Goal: Answer question/provide support: Share knowledge or assist other users

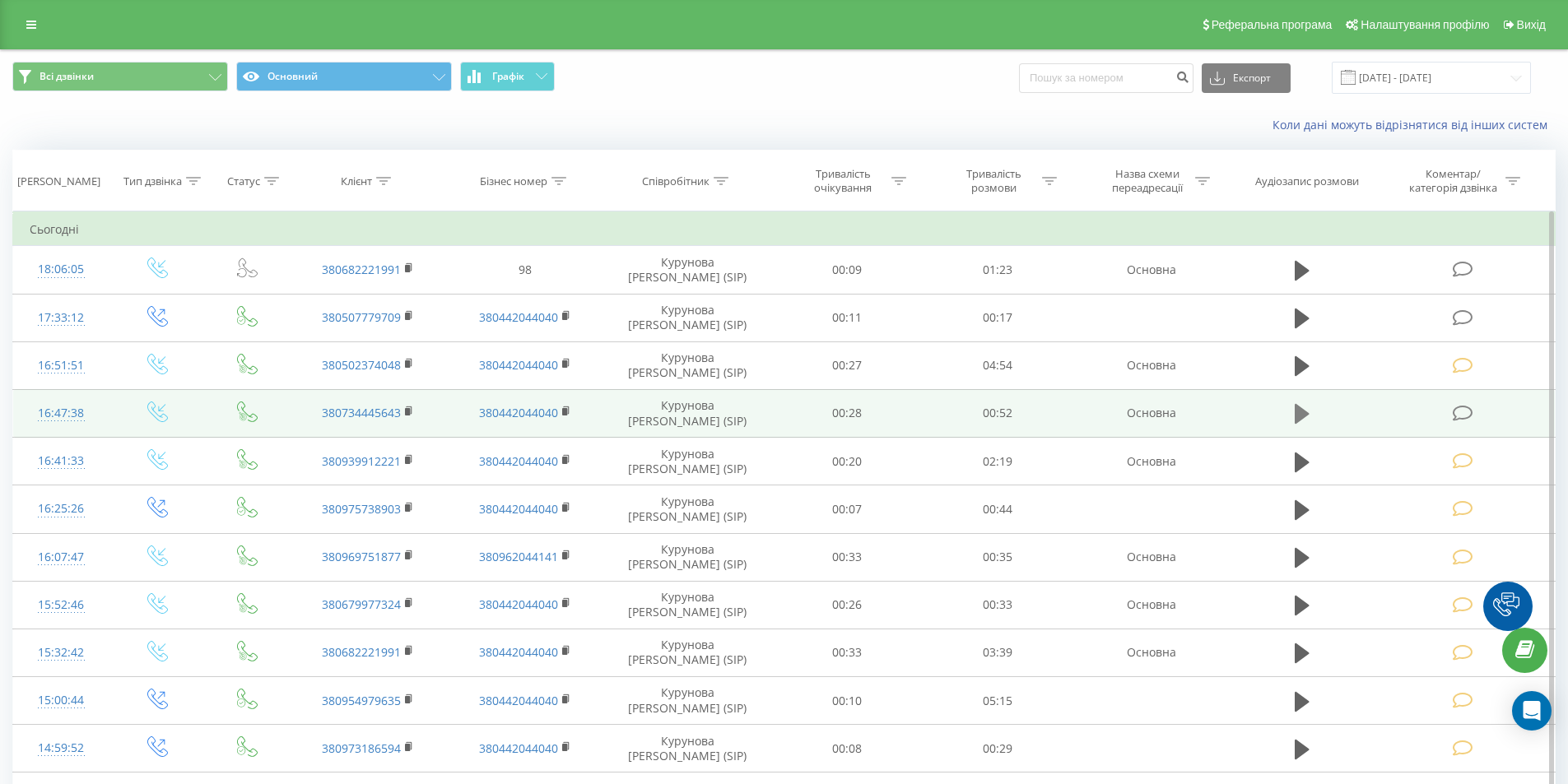
click at [1298, 414] on icon at bounding box center [1302, 414] width 15 height 20
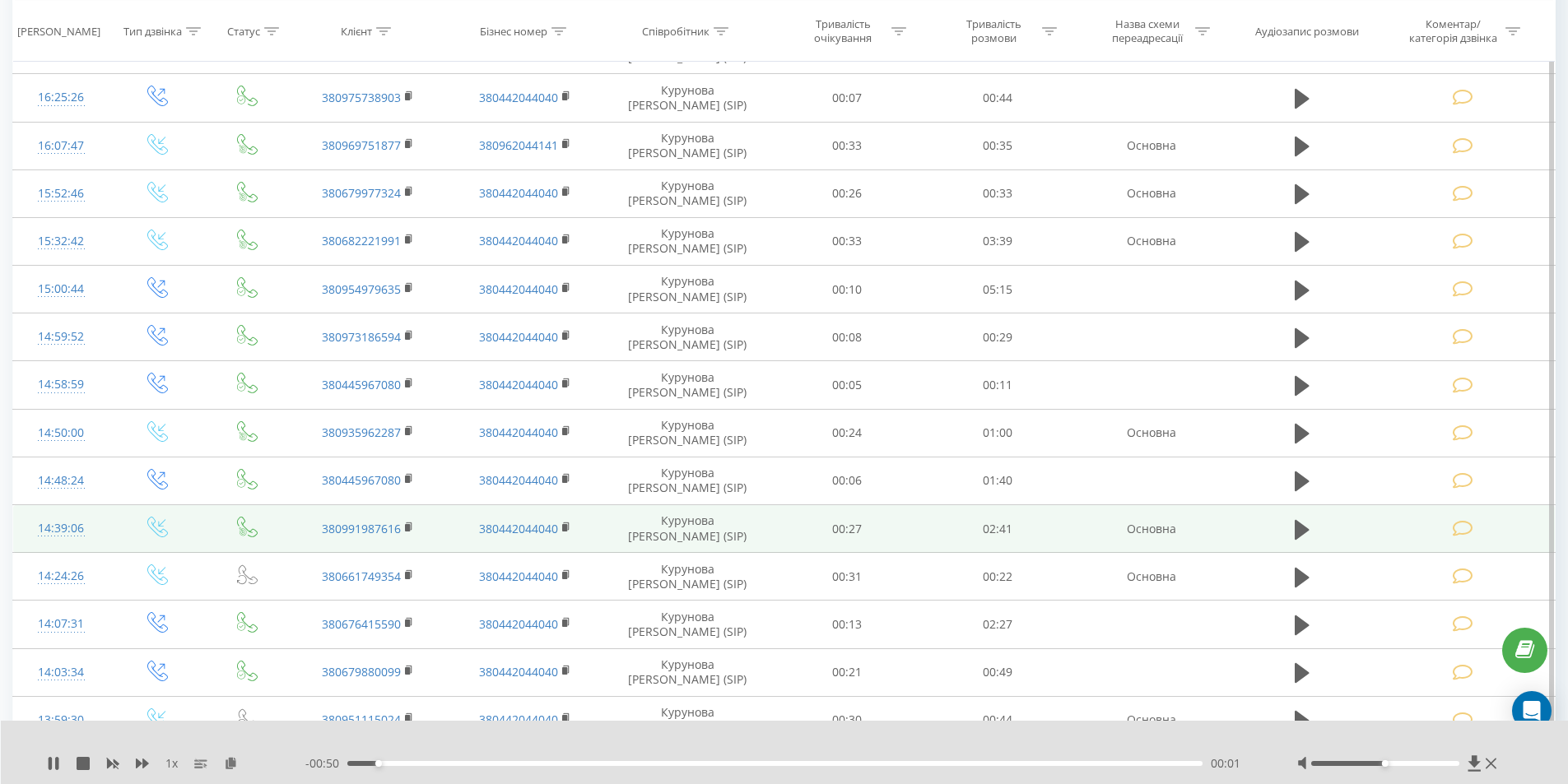
scroll to position [658, 0]
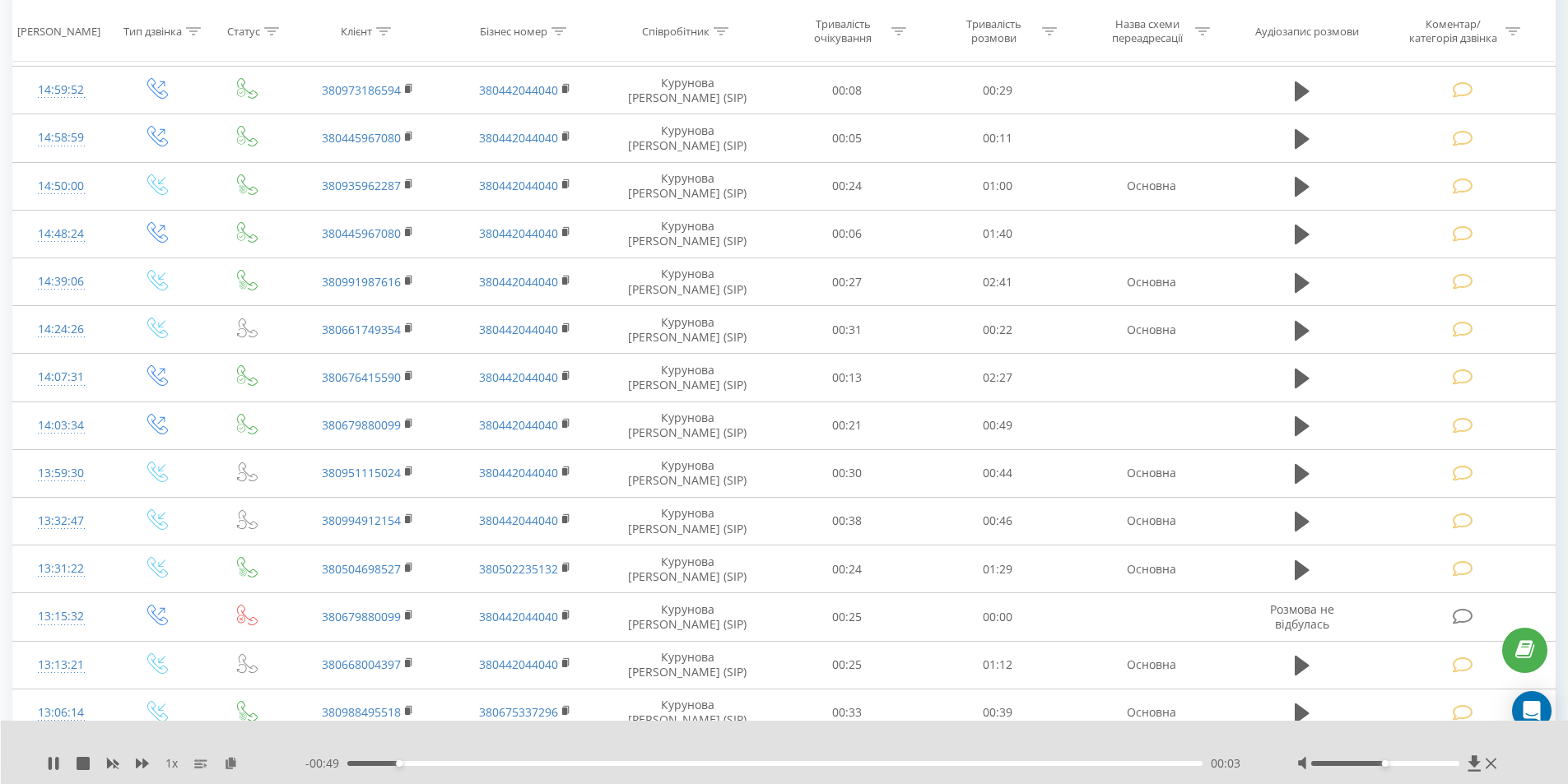
click at [1149, 762] on div "00:03" at bounding box center [775, 763] width 856 height 5
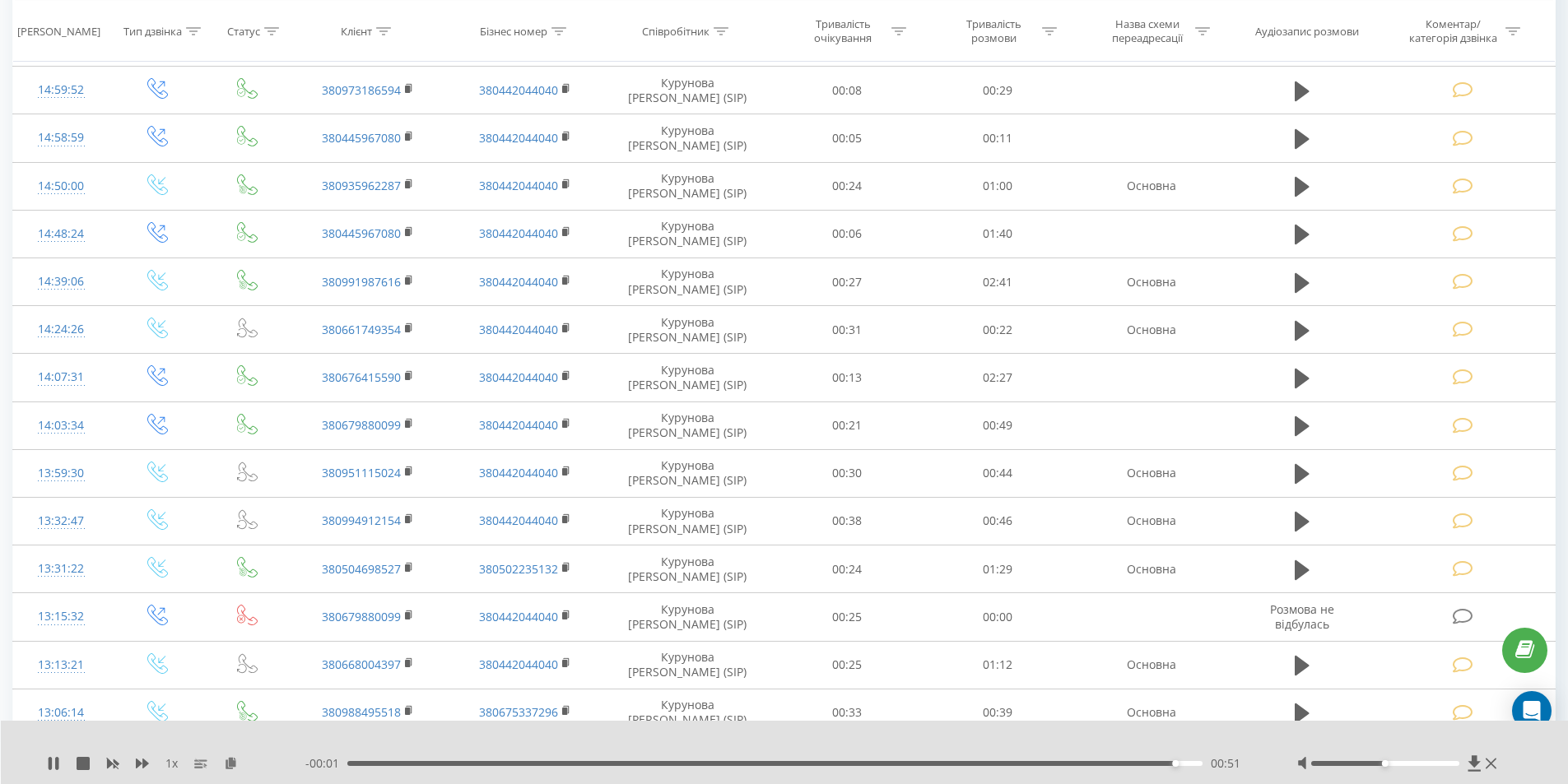
click at [1111, 762] on div "00:51" at bounding box center [775, 763] width 856 height 5
click at [1086, 762] on div "00:48" at bounding box center [775, 763] width 856 height 5
click at [1052, 762] on div "00:43" at bounding box center [775, 763] width 856 height 5
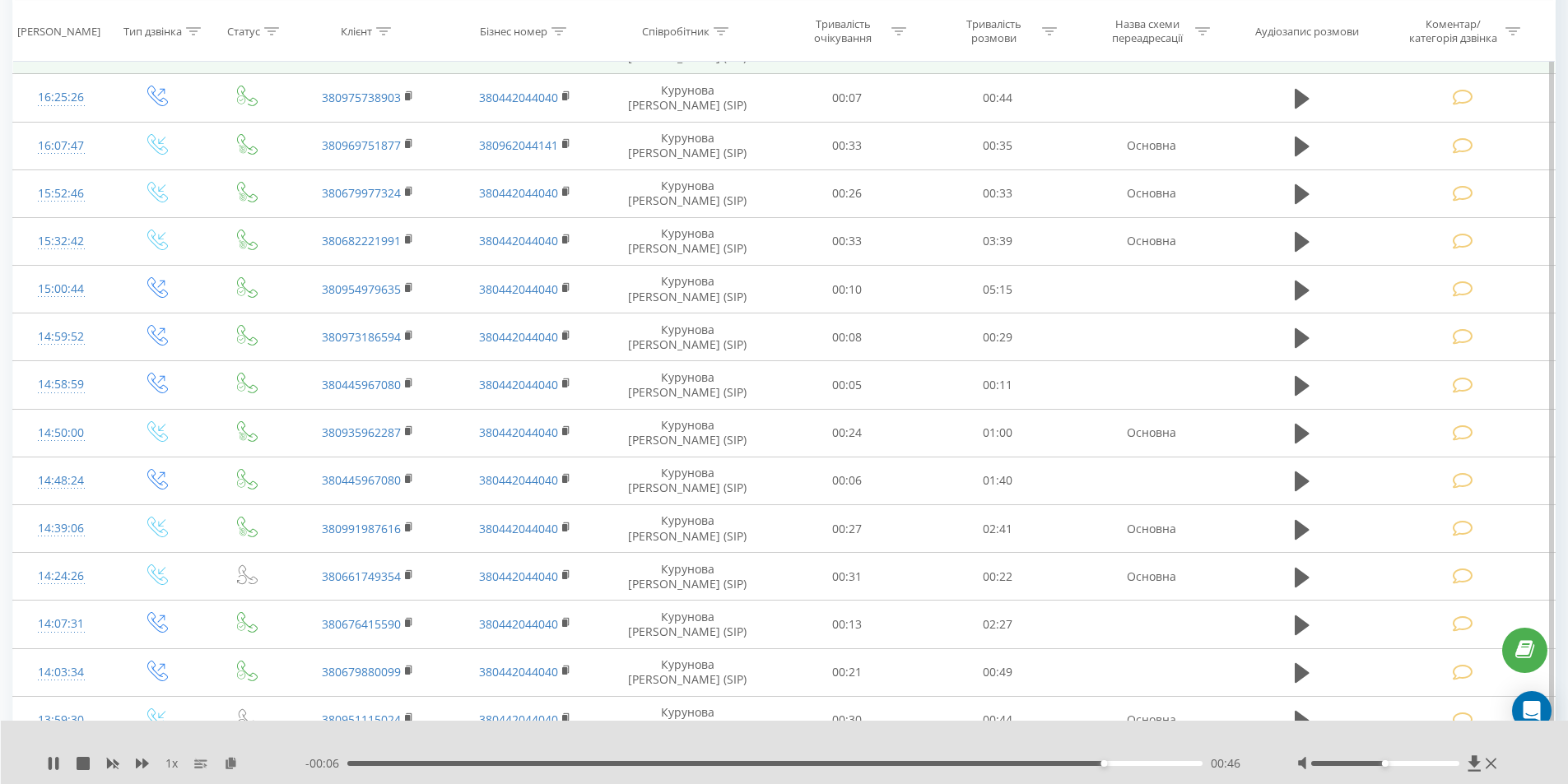
scroll to position [165, 0]
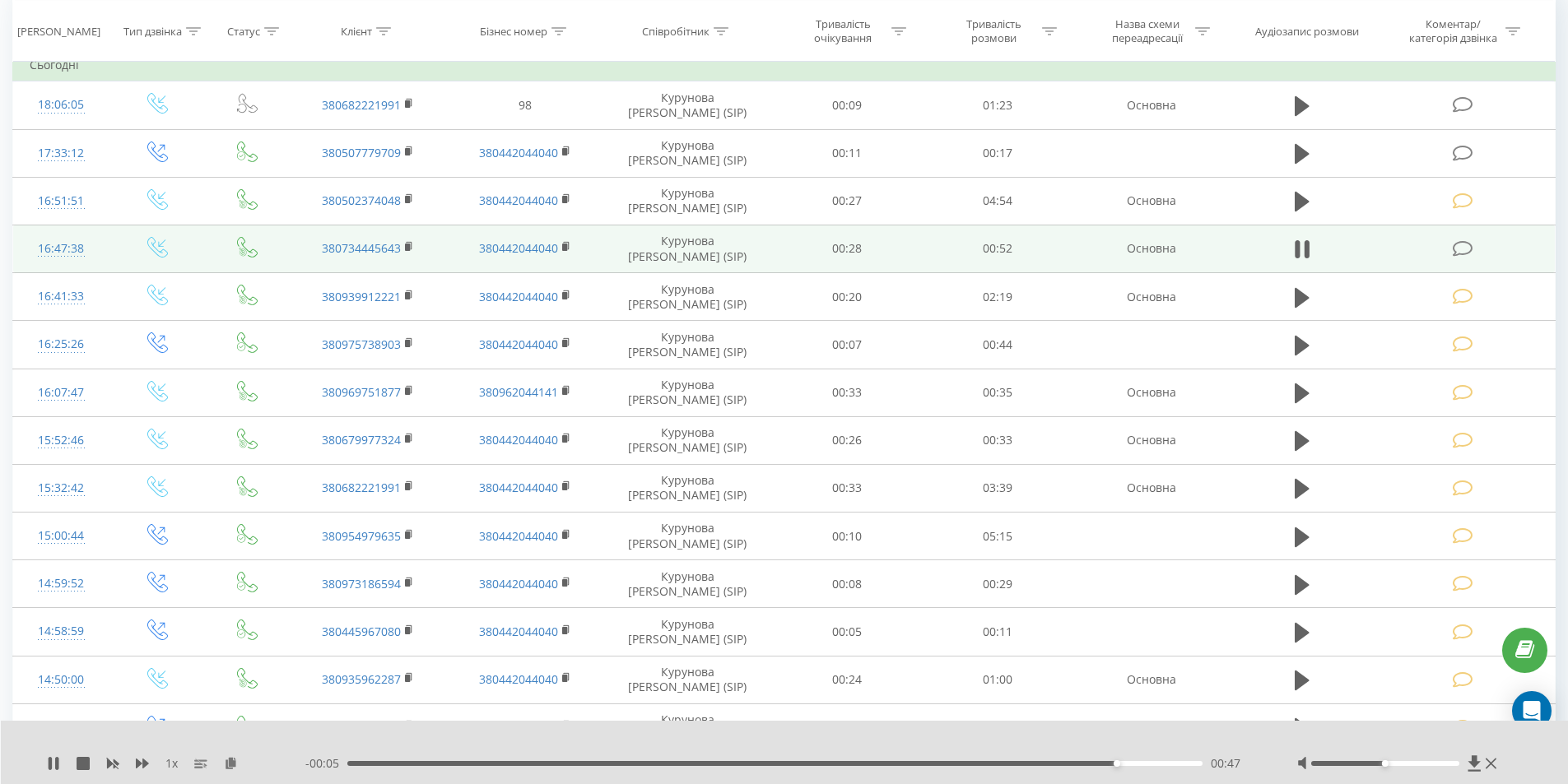
click at [1458, 249] on icon at bounding box center [1462, 248] width 21 height 17
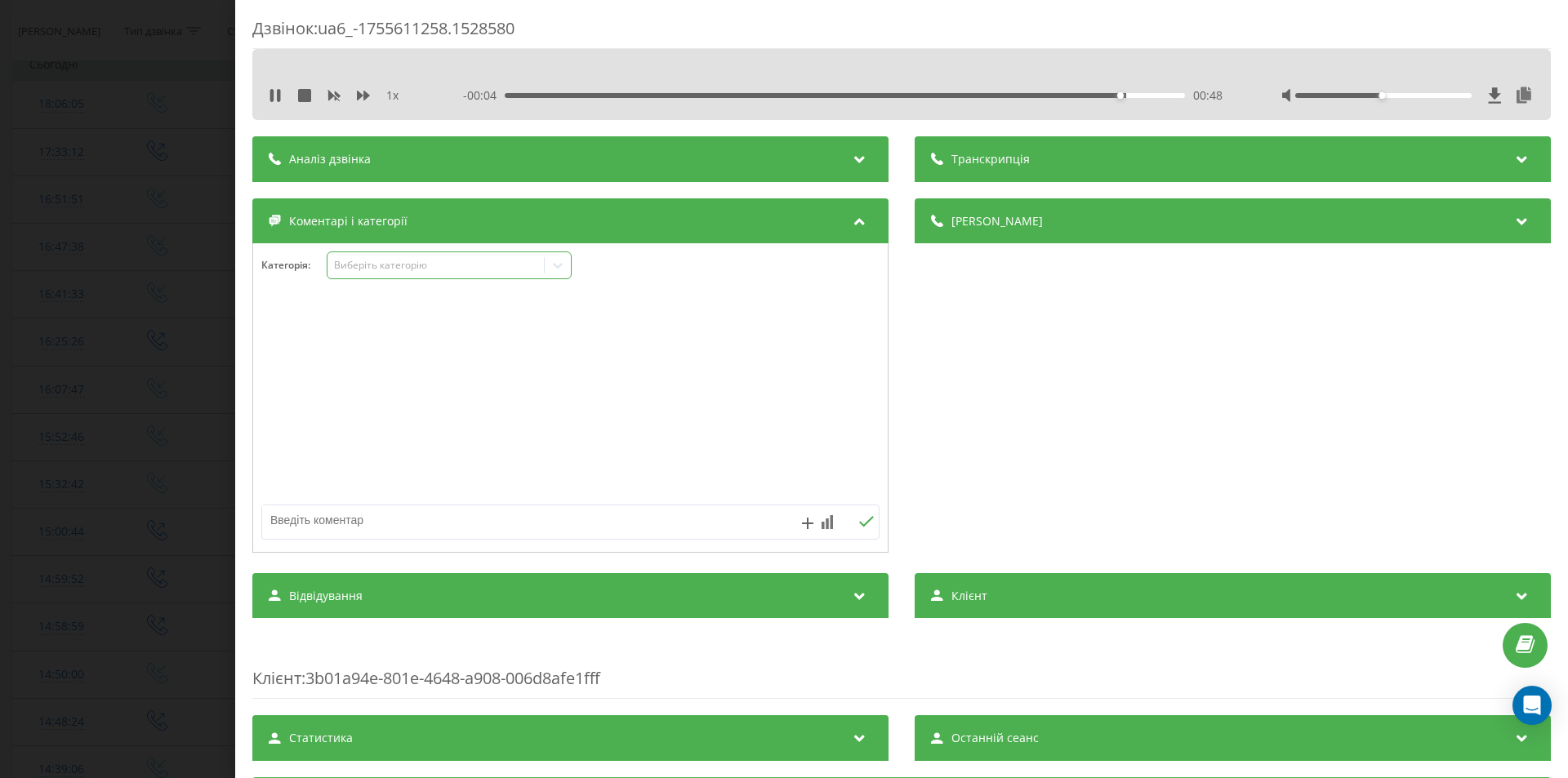
click at [413, 264] on div "Виберіть категорію" at bounding box center [436, 265] width 204 height 13
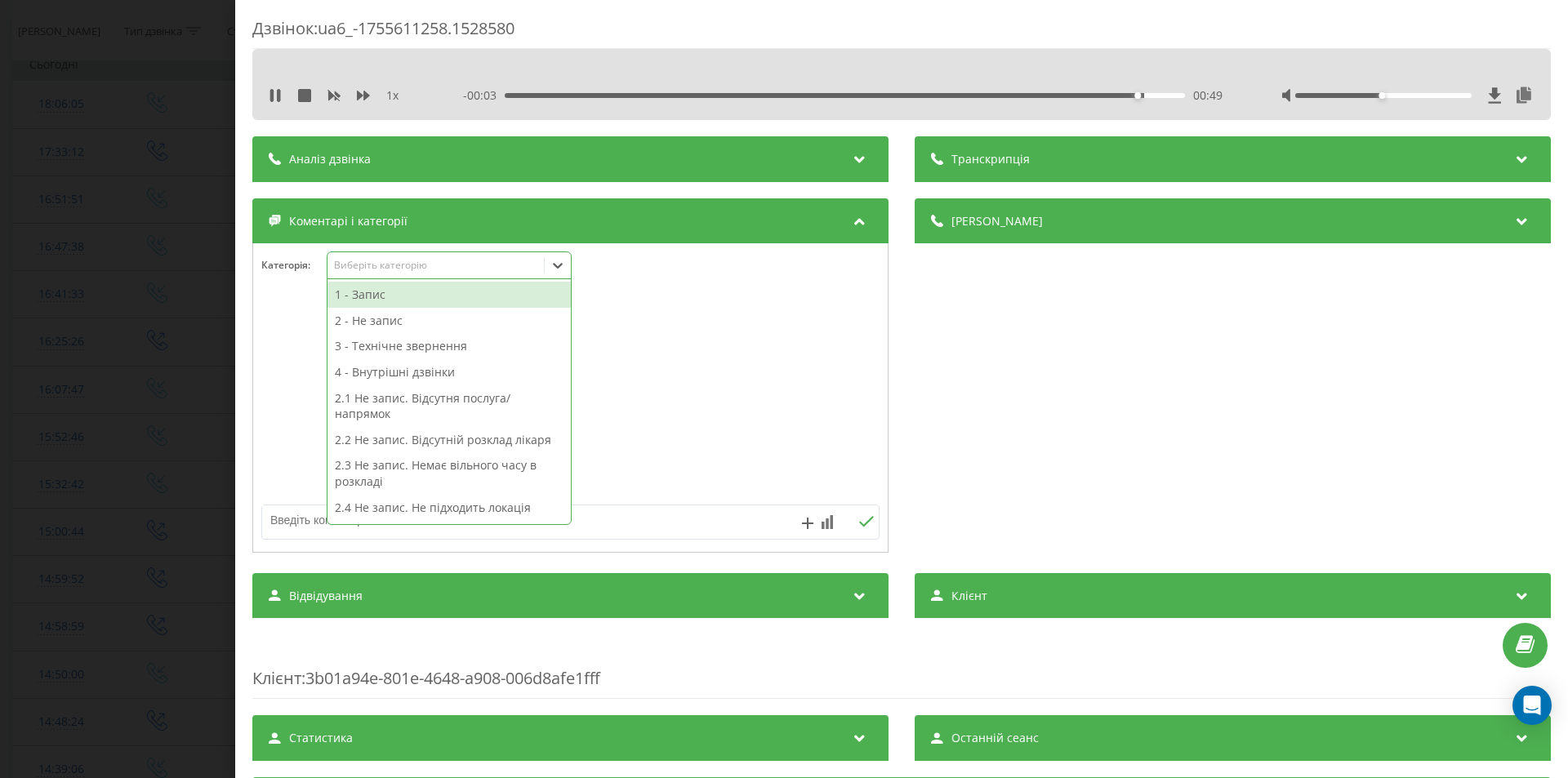
click at [411, 320] on div "2 - Не запис" at bounding box center [449, 321] width 243 height 26
click at [721, 396] on div at bounding box center [570, 398] width 635 height 196
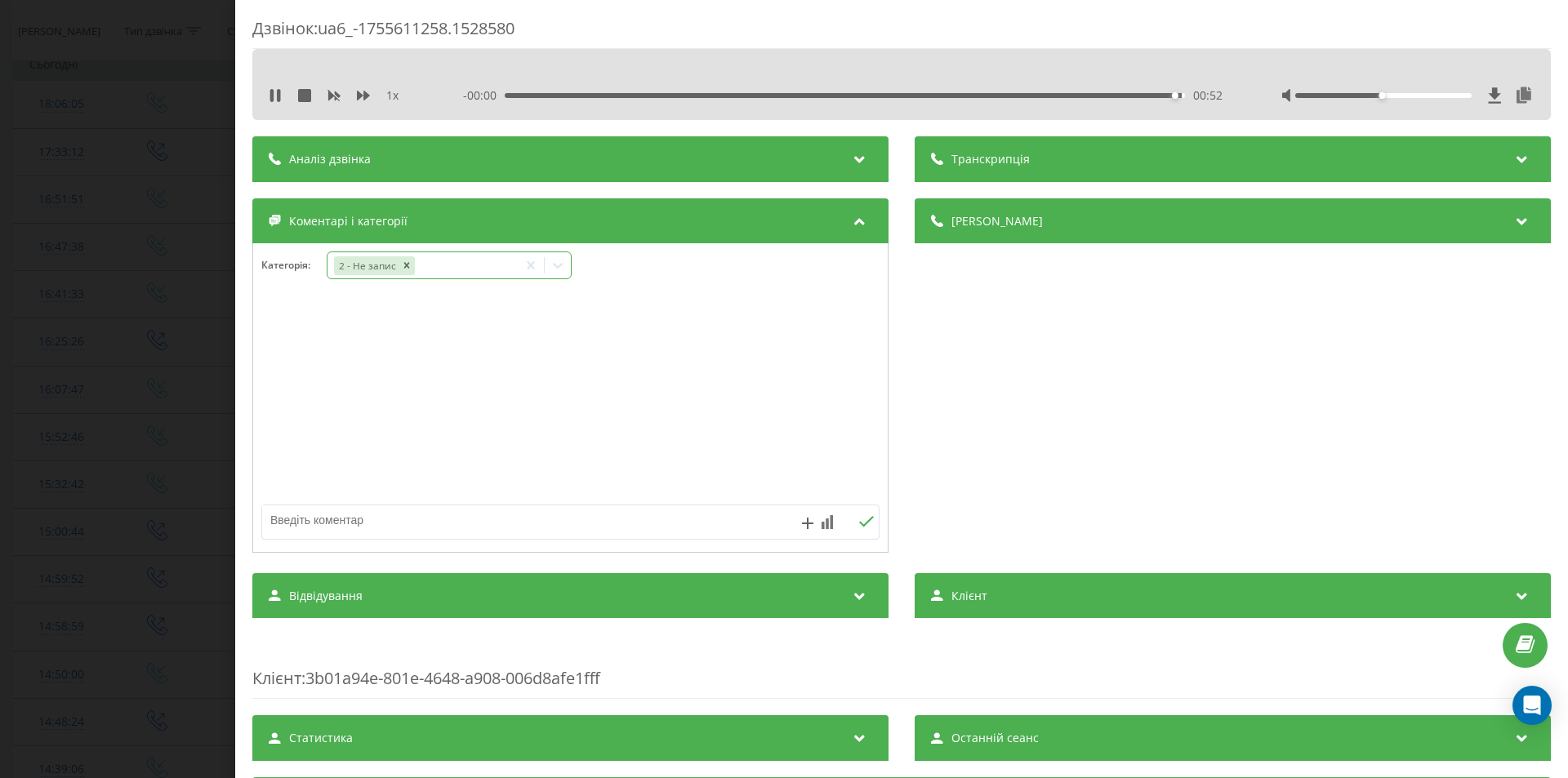
click at [559, 264] on icon at bounding box center [557, 265] width 16 height 16
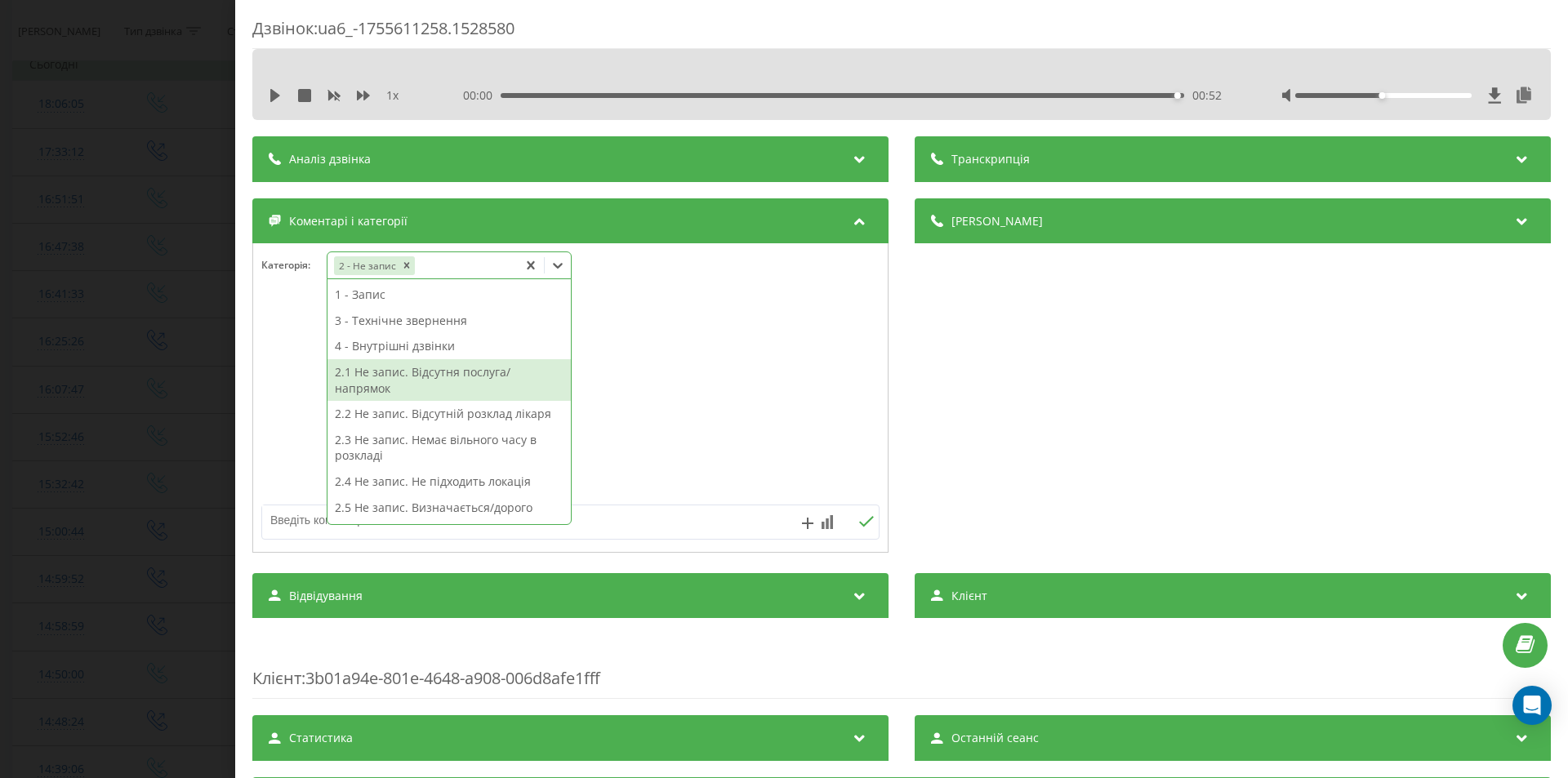
click at [488, 374] on div "2.1 Не запис. Відсутня послуга/напрямок" at bounding box center [449, 380] width 243 height 42
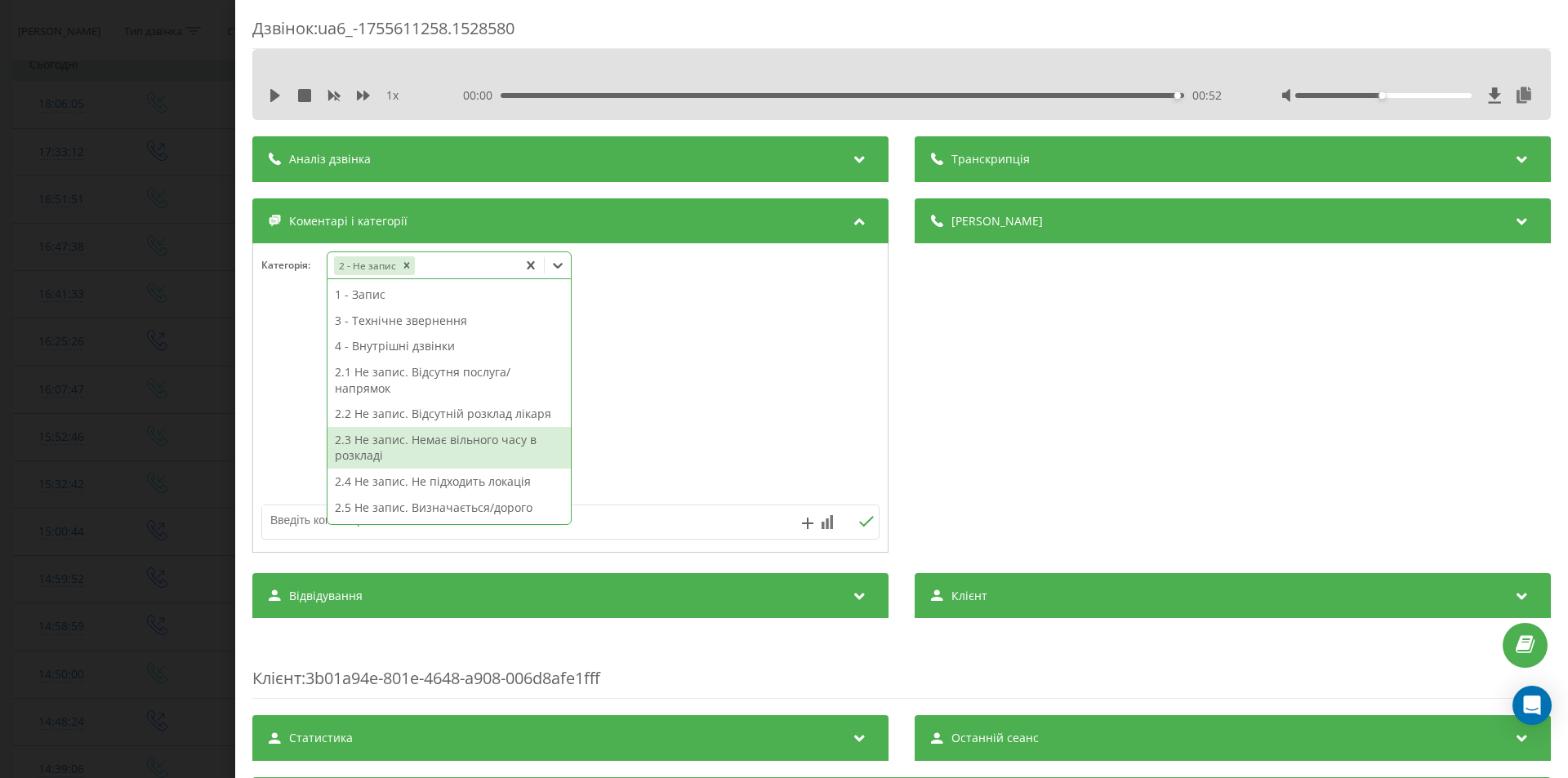
click at [606, 521] on textarea at bounding box center [508, 520] width 493 height 30
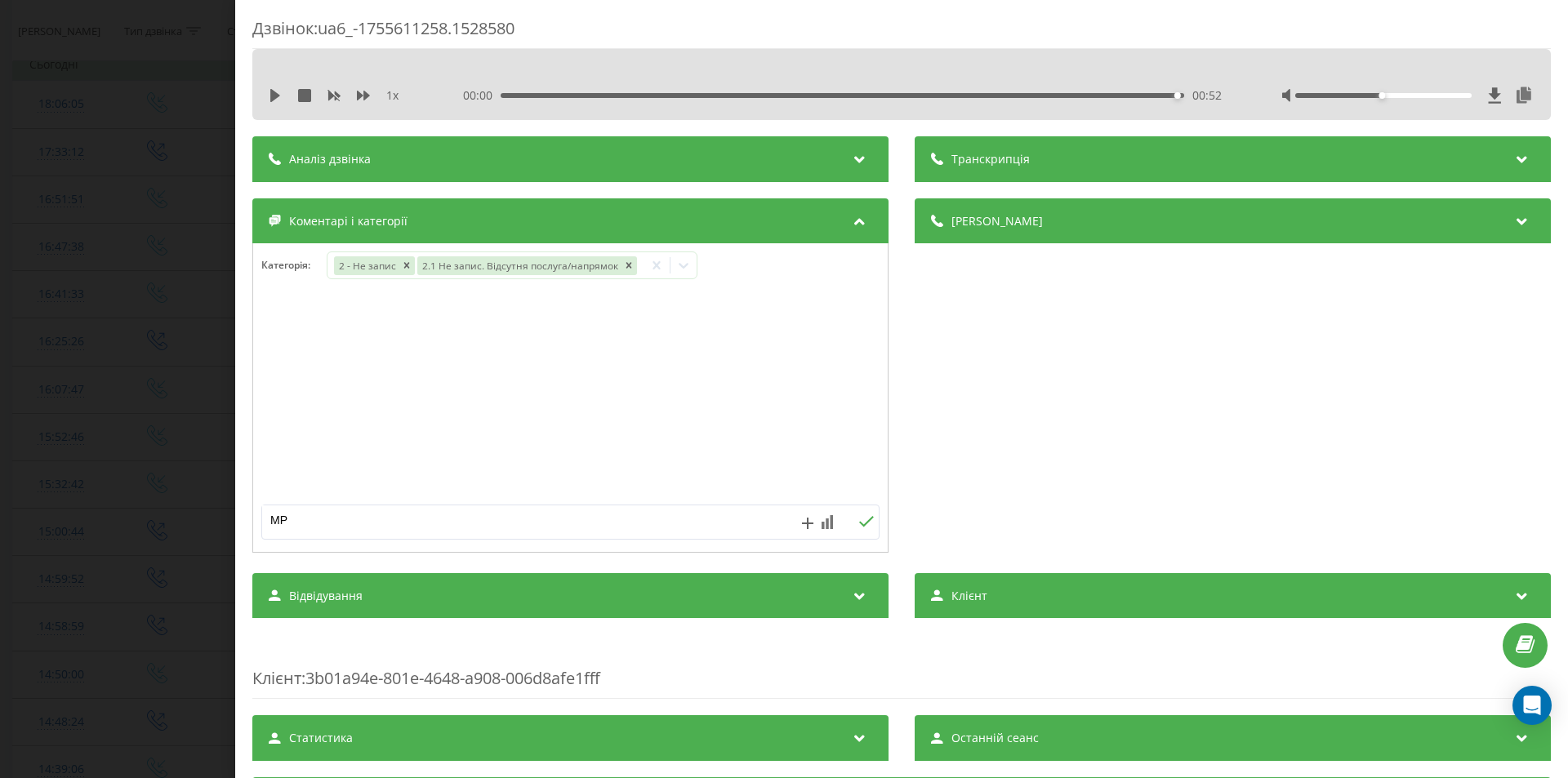
type textarea "МРТ"
click at [864, 524] on icon at bounding box center [865, 522] width 16 height 11
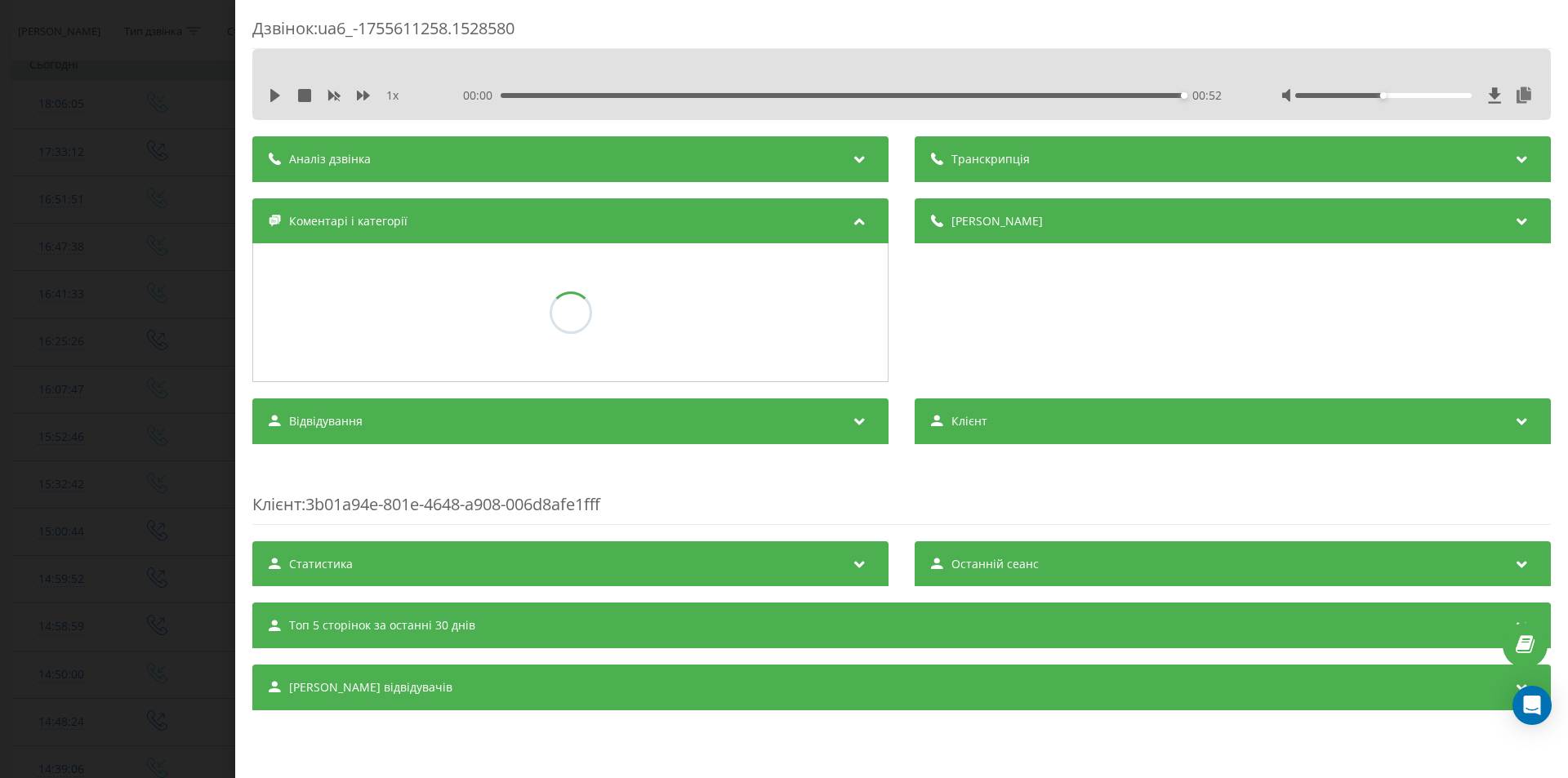
click at [120, 490] on div "Дзвінок : ua6_-1755611258.1528580 1 x 00:00 00:52 00:52 Транскрипція Для AI-ана…" at bounding box center [784, 389] width 1568 height 778
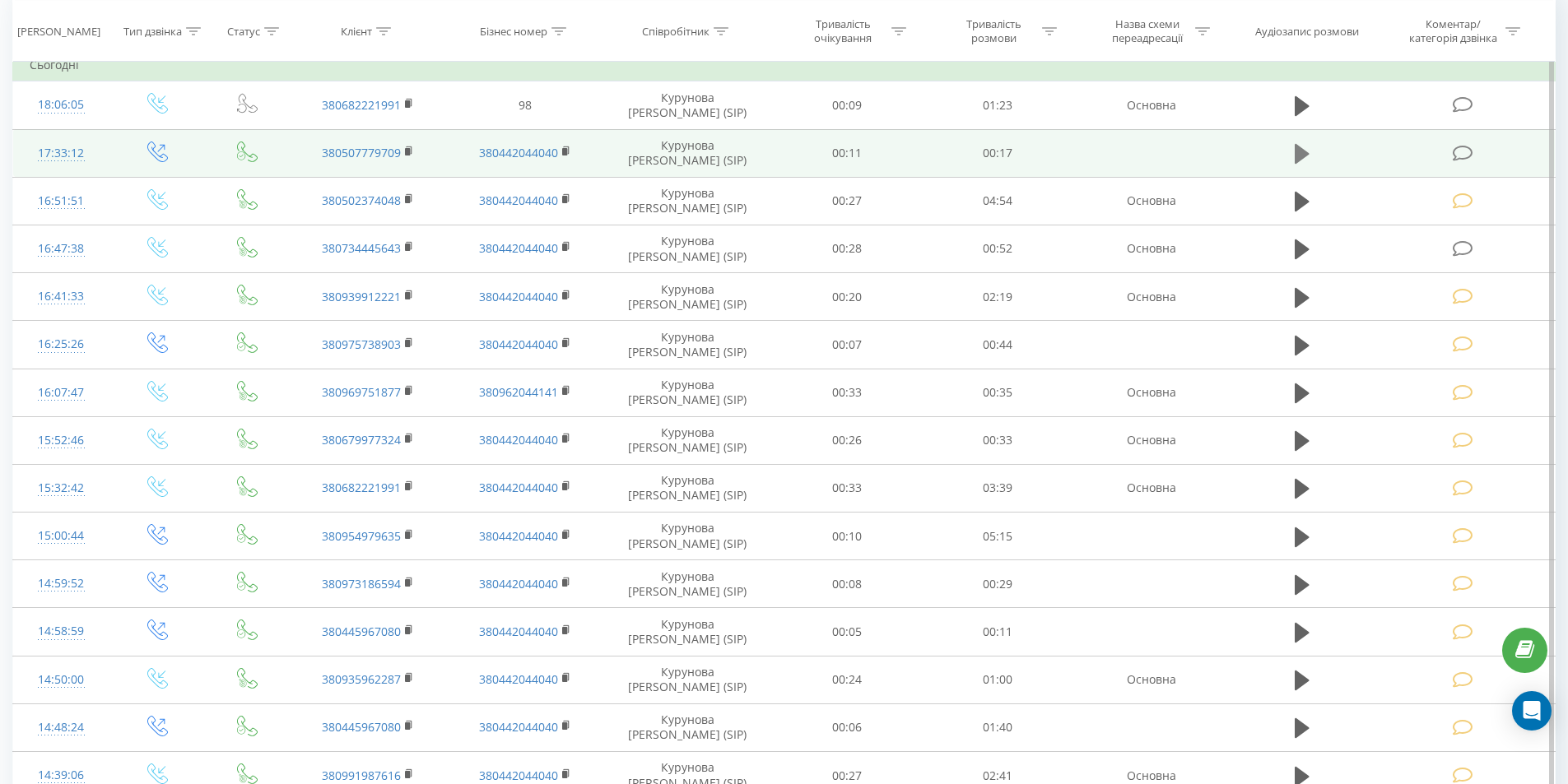
click at [1295, 154] on icon at bounding box center [1302, 154] width 15 height 20
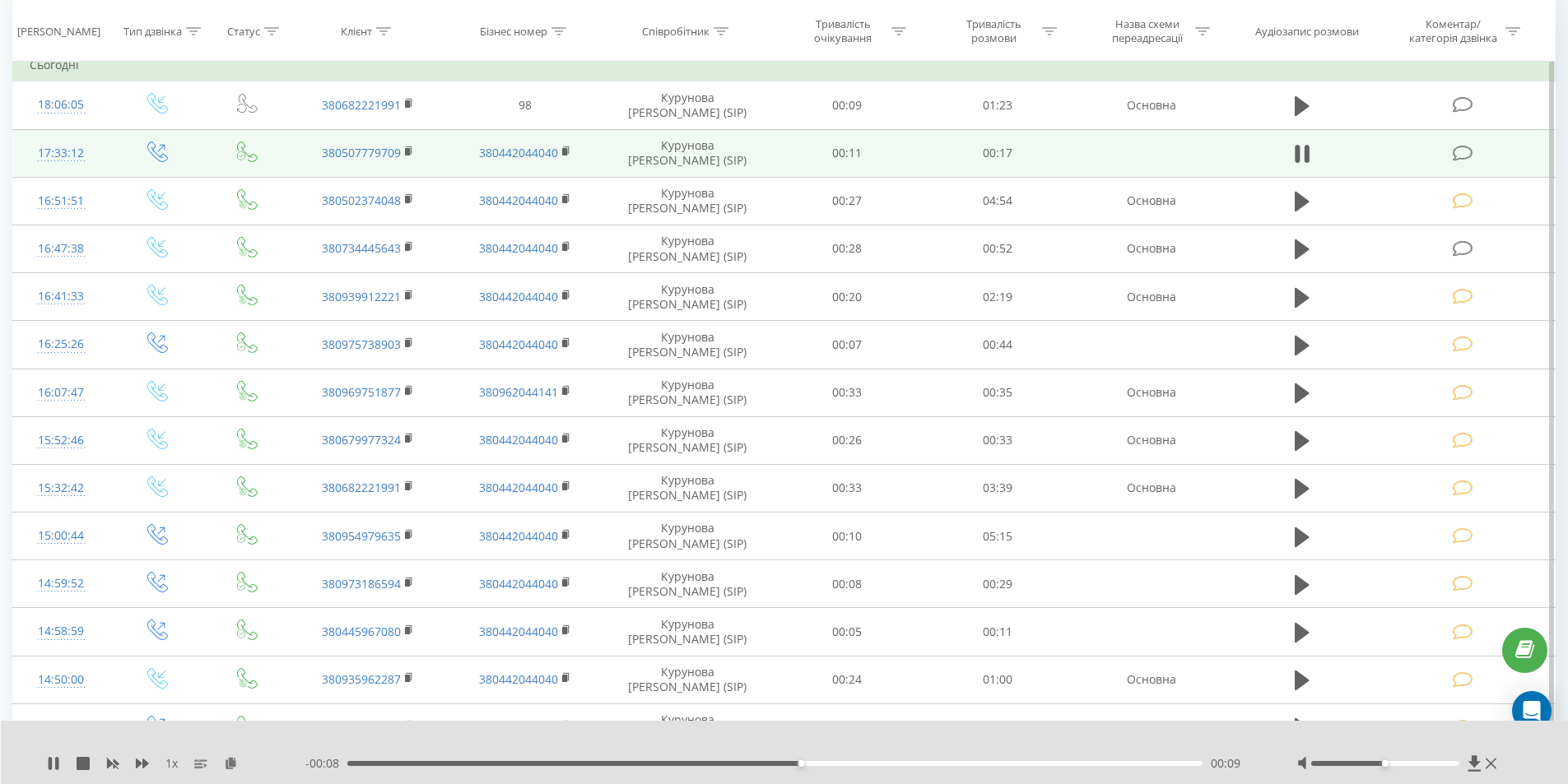
click at [1468, 154] on icon at bounding box center [1462, 153] width 21 height 17
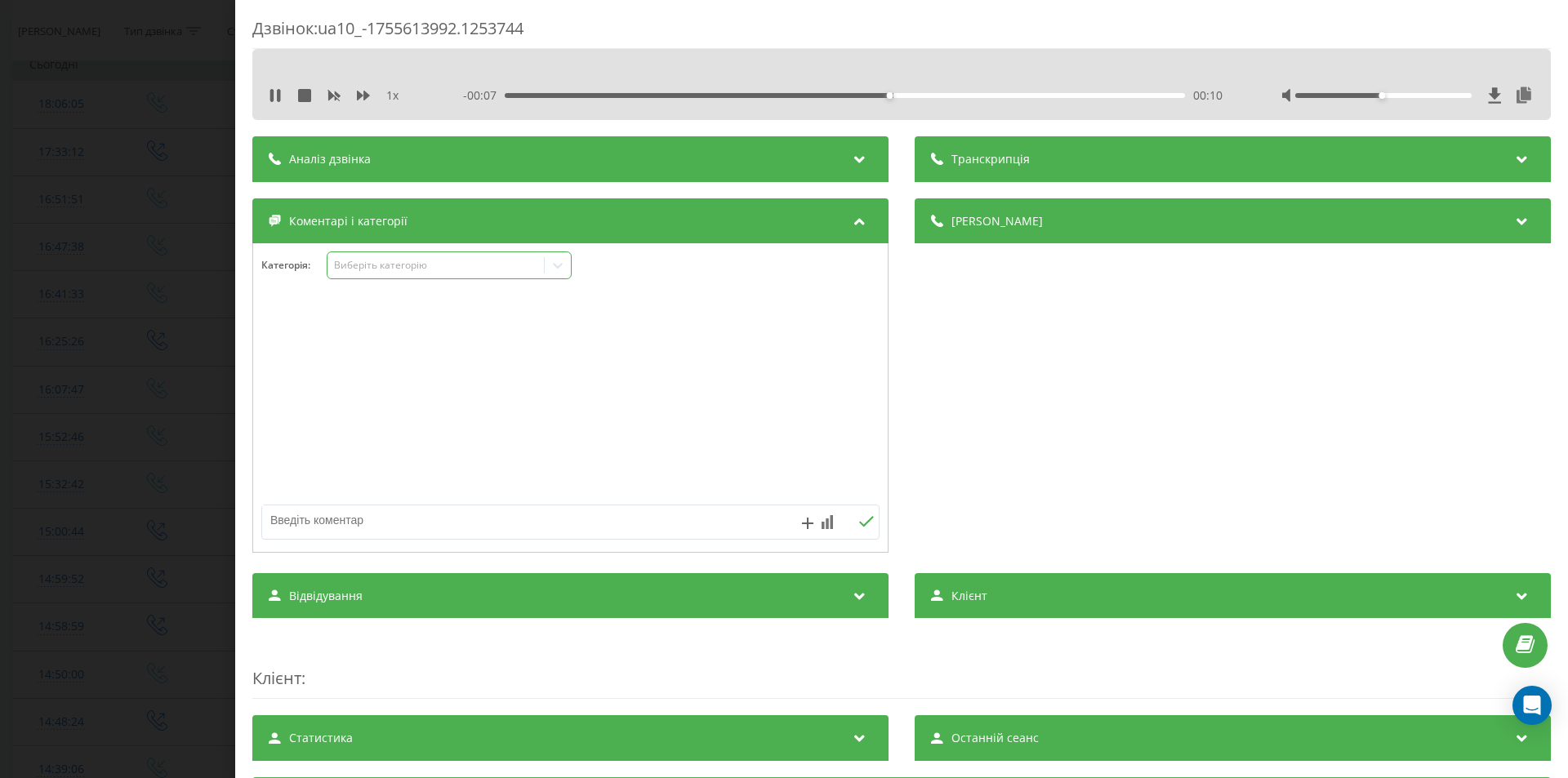
click at [397, 265] on div "Виберіть категорію" at bounding box center [436, 265] width 204 height 13
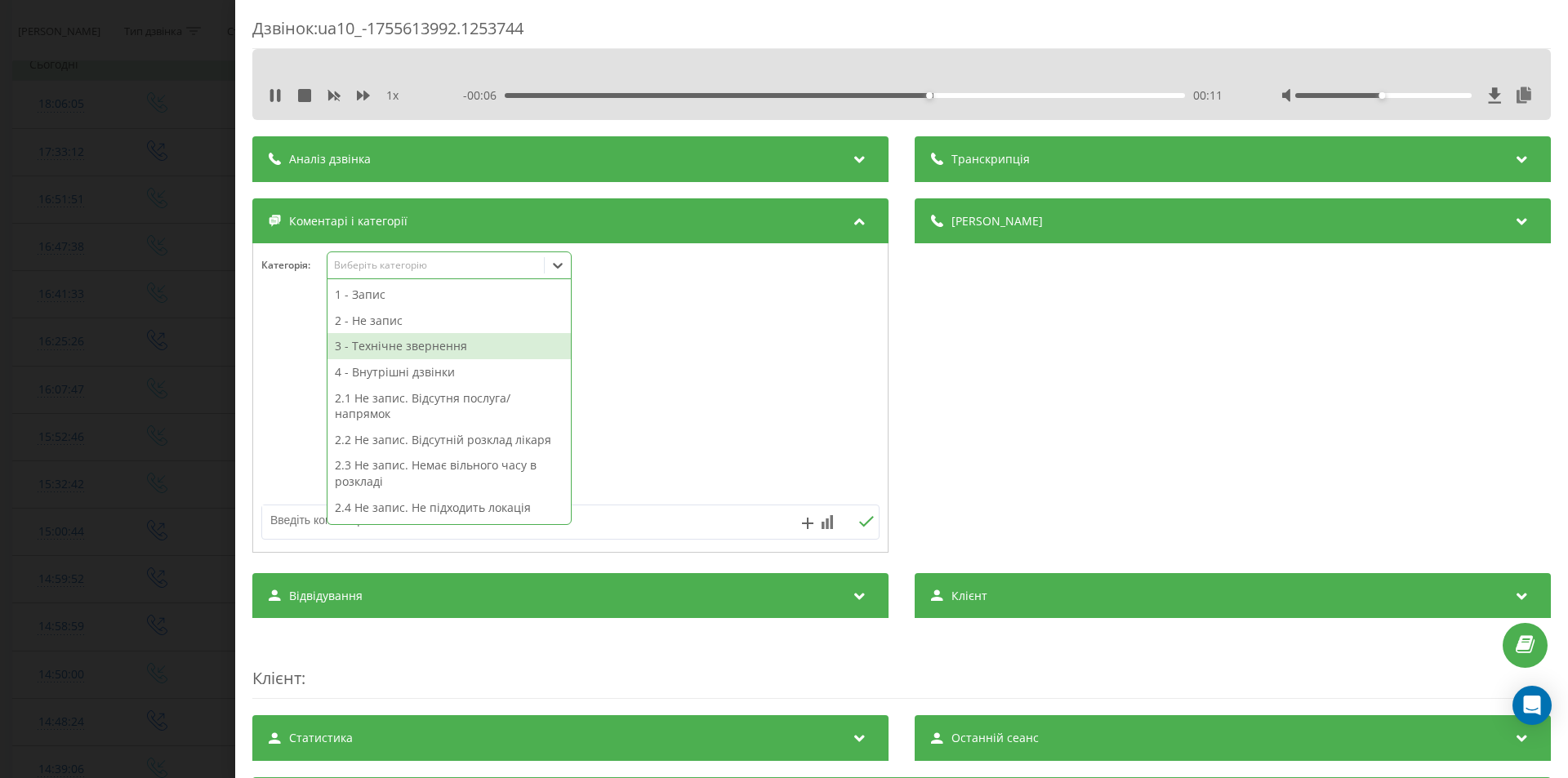
drag, startPoint x: 421, startPoint y: 348, endPoint x: 507, endPoint y: 366, distance: 87.9
click at [422, 348] on div "3 - Технічне звернення" at bounding box center [449, 346] width 243 height 26
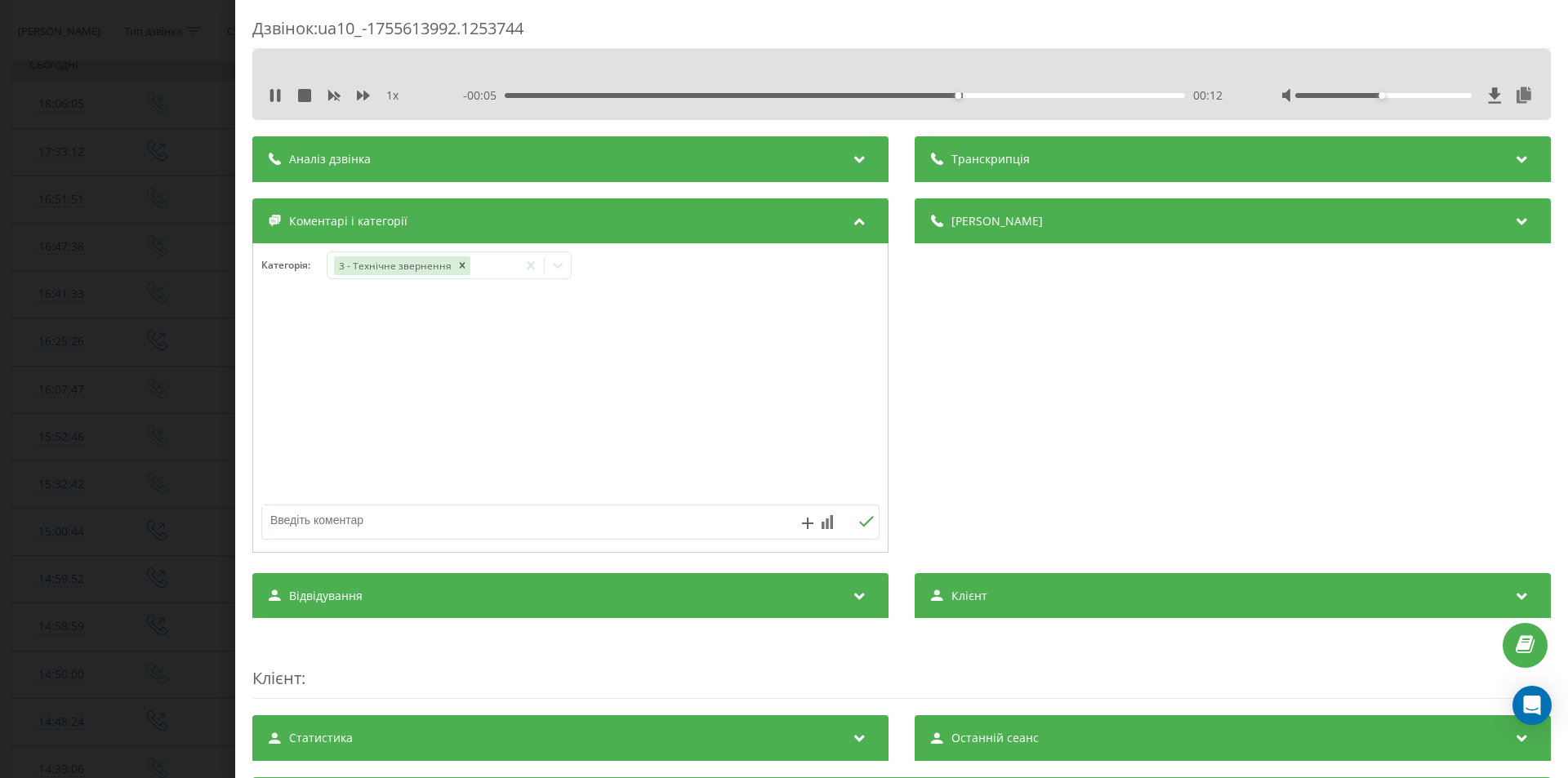
click at [620, 516] on textarea at bounding box center [508, 520] width 493 height 30
type textarea "набрати пізніше"
click at [858, 524] on icon at bounding box center [865, 522] width 16 height 11
click at [175, 413] on div "Дзвінок : ua10_-1755613992.1253744 1 x 00:00 00:18 00:18 Транскрипція Для AI-ан…" at bounding box center [784, 389] width 1568 height 778
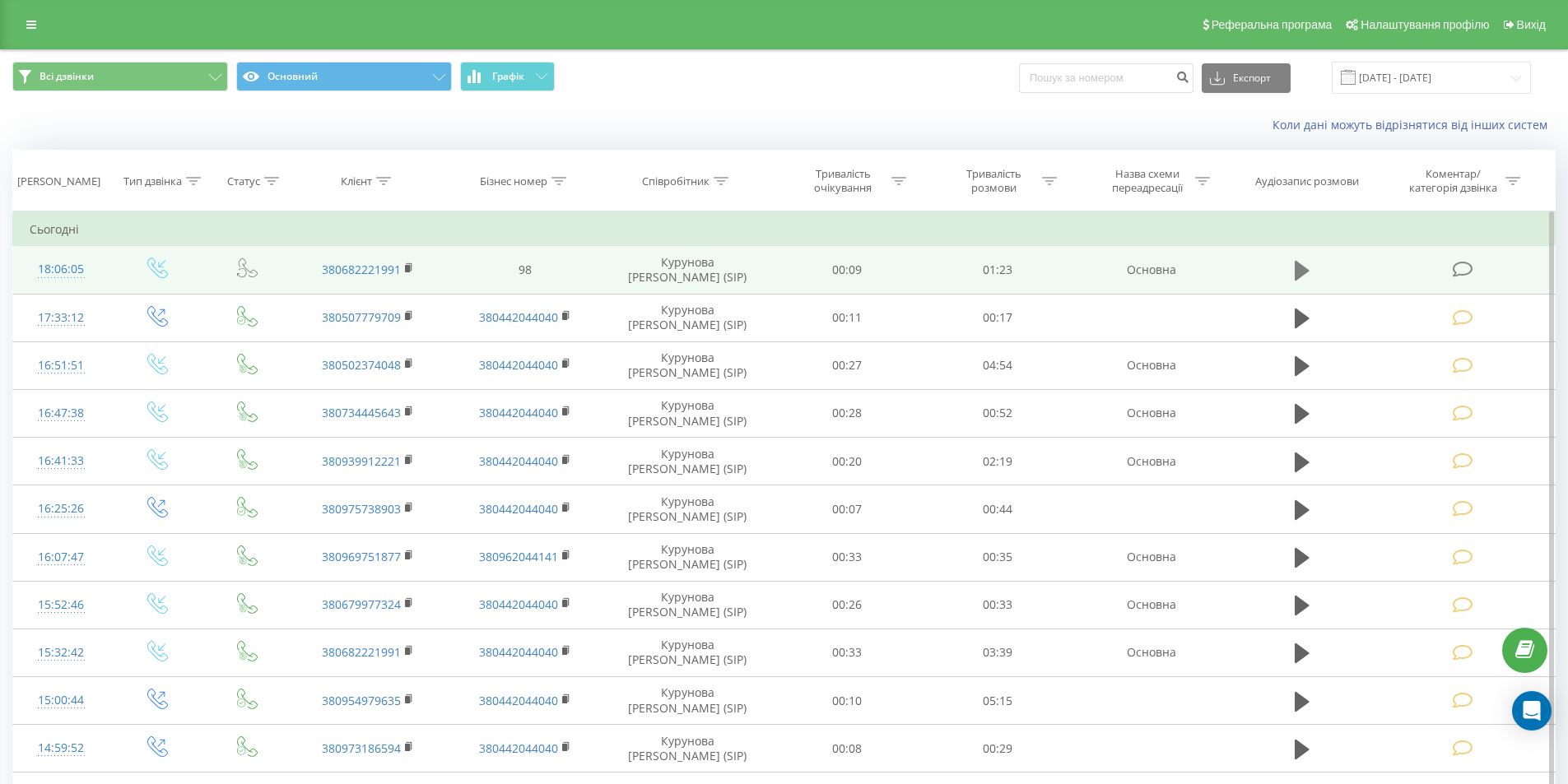
click at [1297, 273] on icon at bounding box center [1302, 270] width 15 height 20
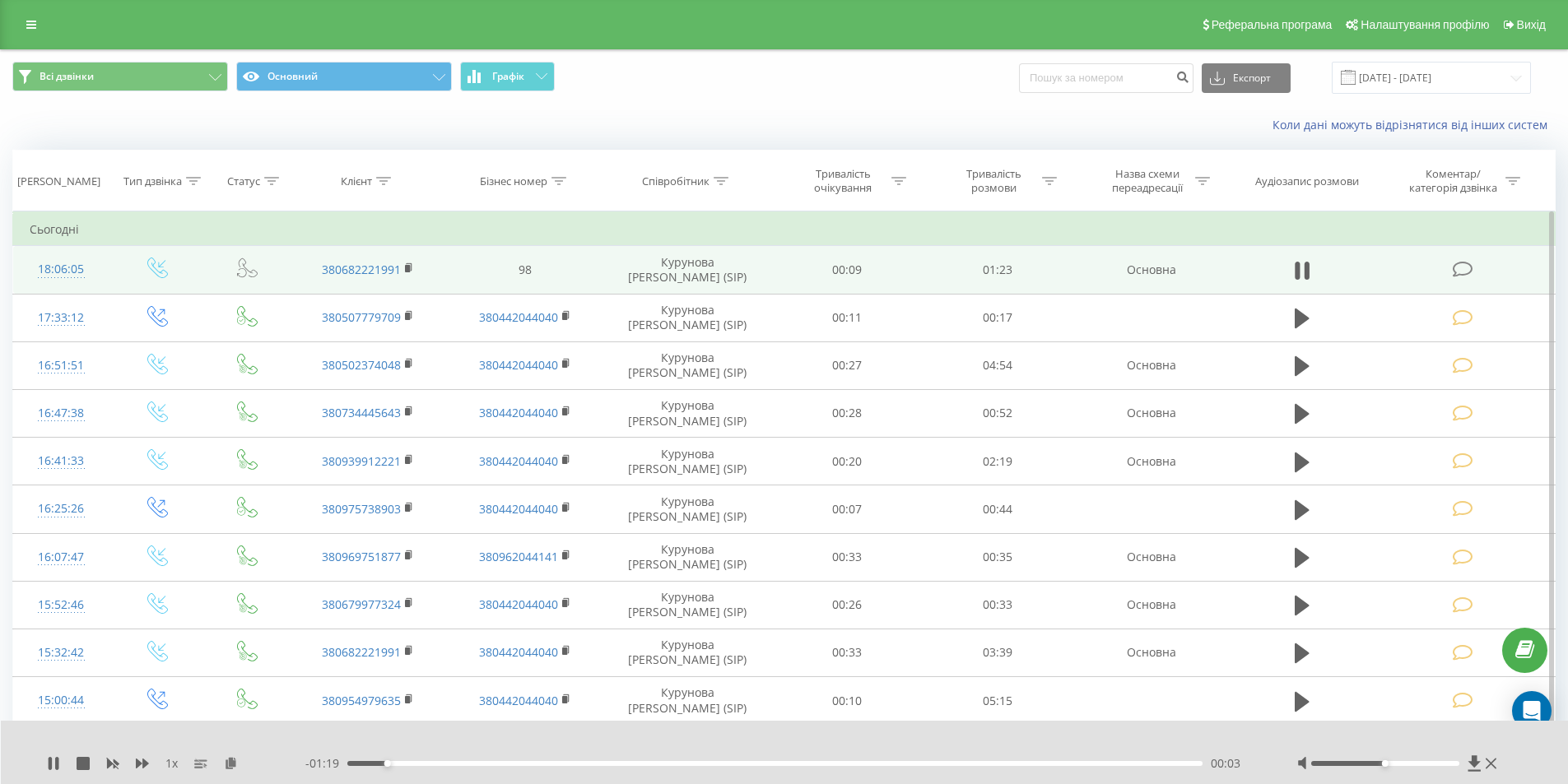
click at [1456, 270] on icon at bounding box center [1462, 269] width 21 height 17
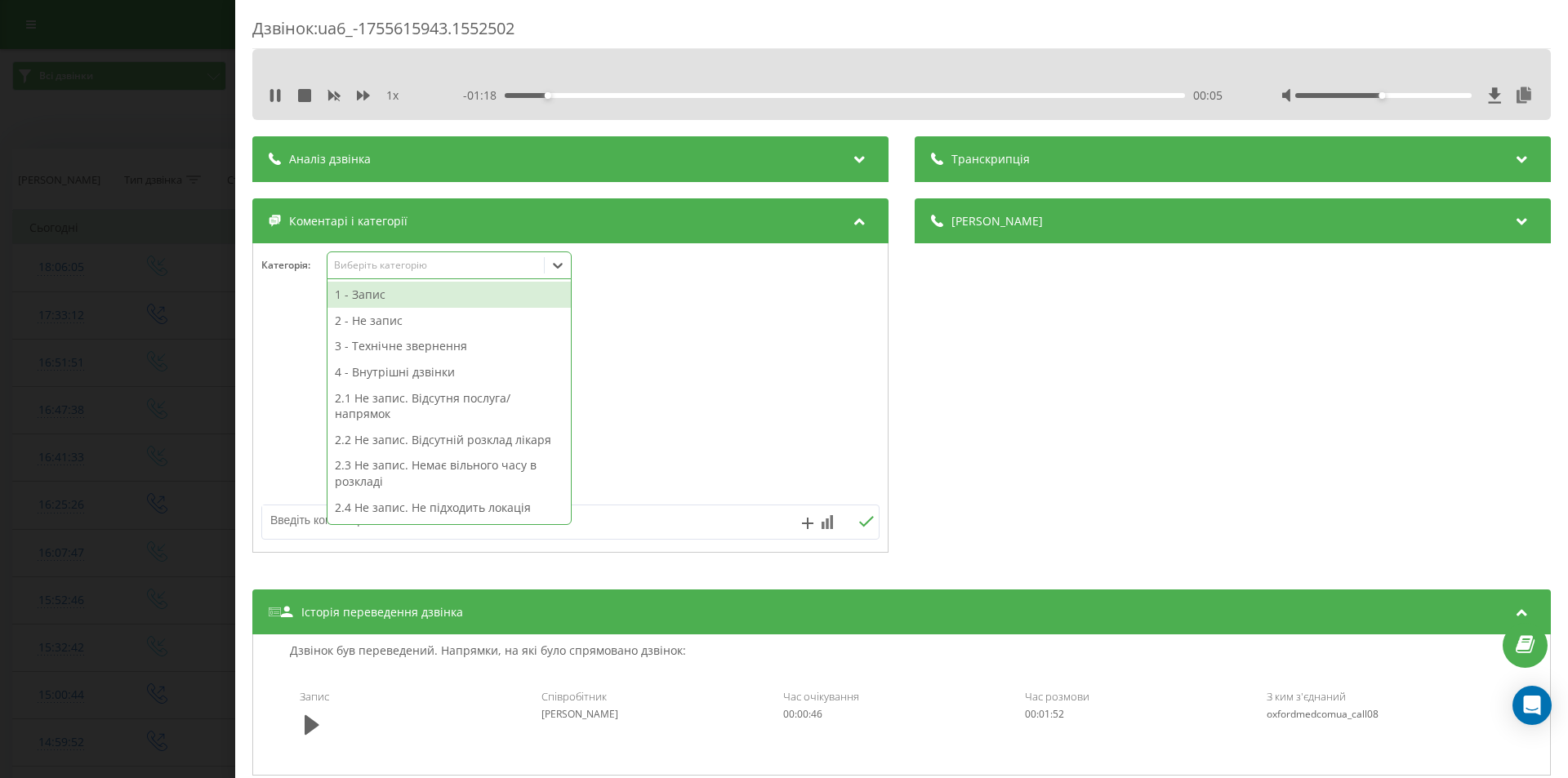
click at [433, 267] on div "Виберіть категорію" at bounding box center [436, 265] width 204 height 13
click at [456, 346] on div "3 - Технічне звернення" at bounding box center [449, 346] width 243 height 26
click at [564, 264] on icon at bounding box center [557, 265] width 16 height 16
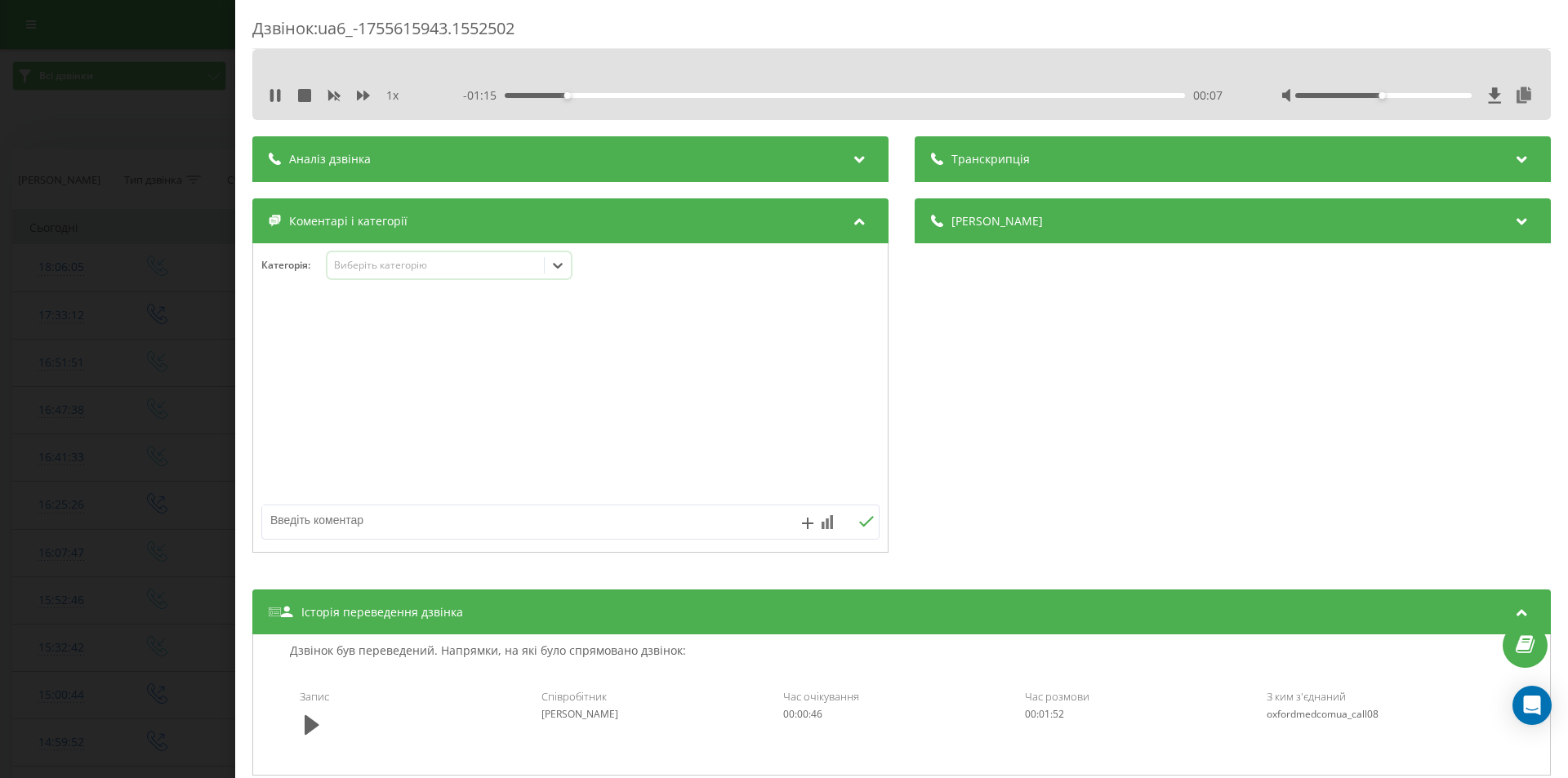
click at [564, 264] on icon at bounding box center [557, 265] width 16 height 16
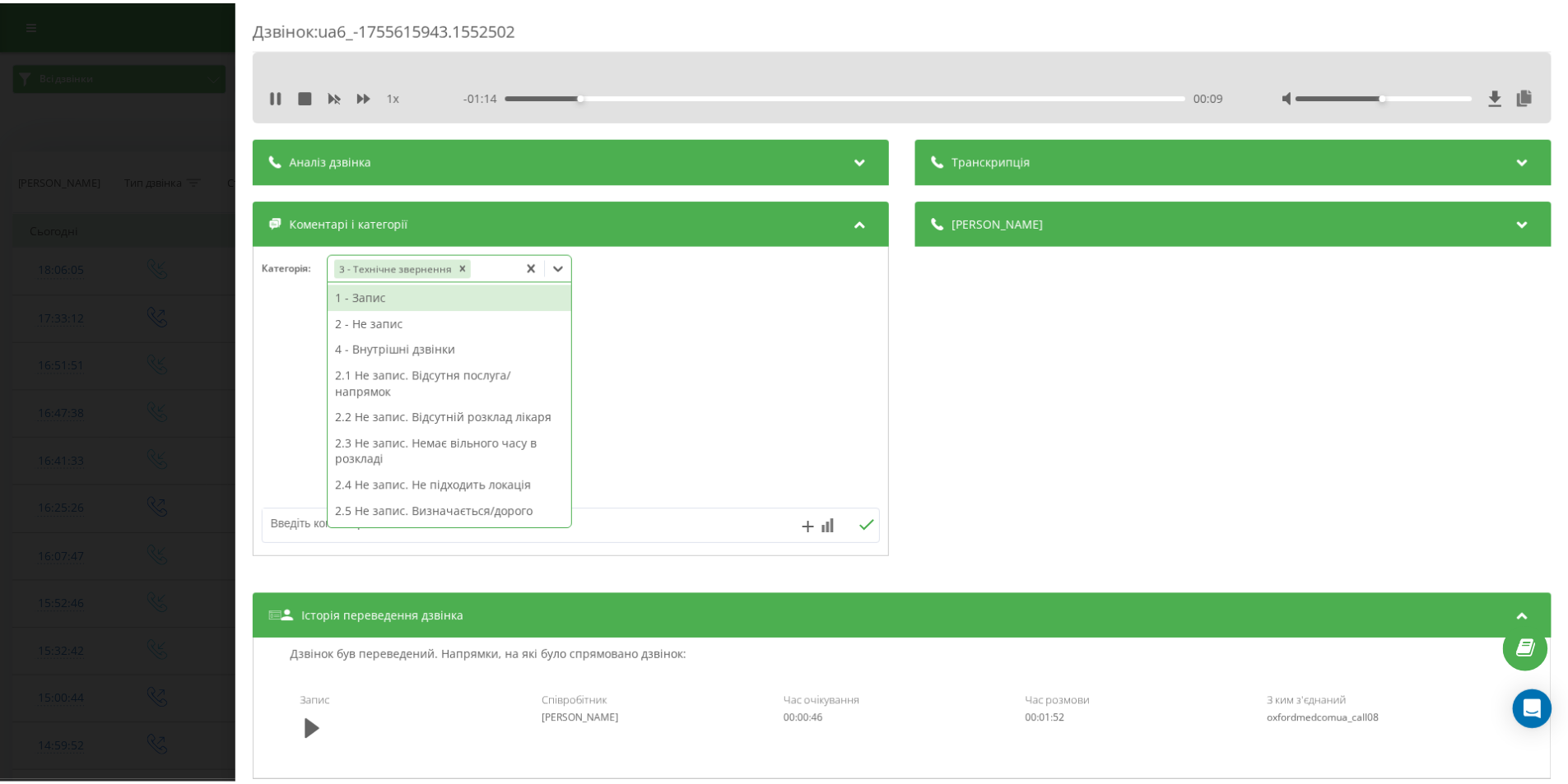
scroll to position [246, 0]
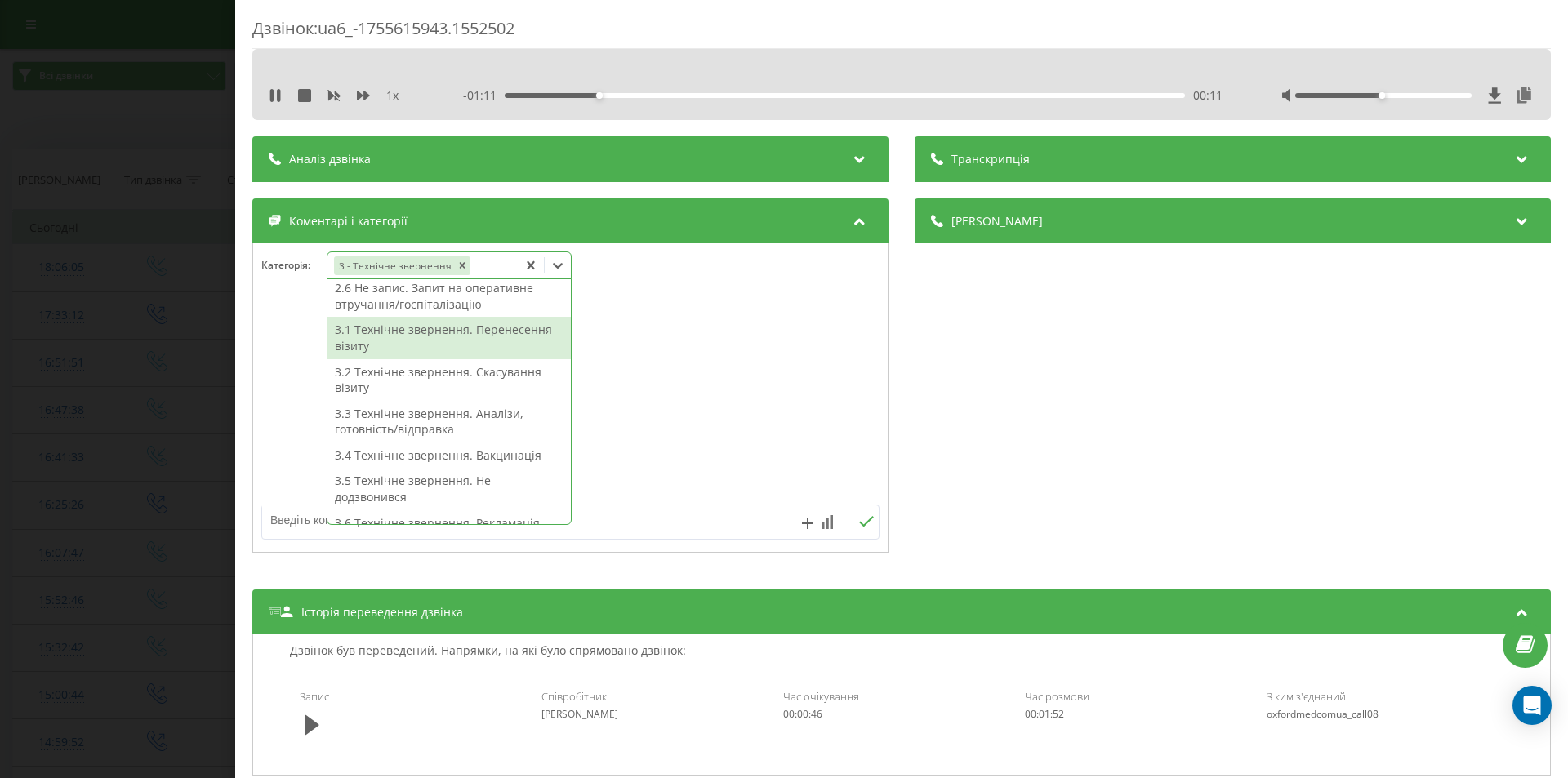
drag, startPoint x: 484, startPoint y: 328, endPoint x: 576, endPoint y: 364, distance: 98.8
click at [484, 327] on div "3.1 Технічне звернення. Перенесення візиту" at bounding box center [449, 337] width 243 height 42
click at [1028, 388] on div "Деталі дзвінка Загальне Дата дзвінка 2025-08-19 18:06:05 Тип дзвінка Вхідний Ст…" at bounding box center [1232, 378] width 636 height 359
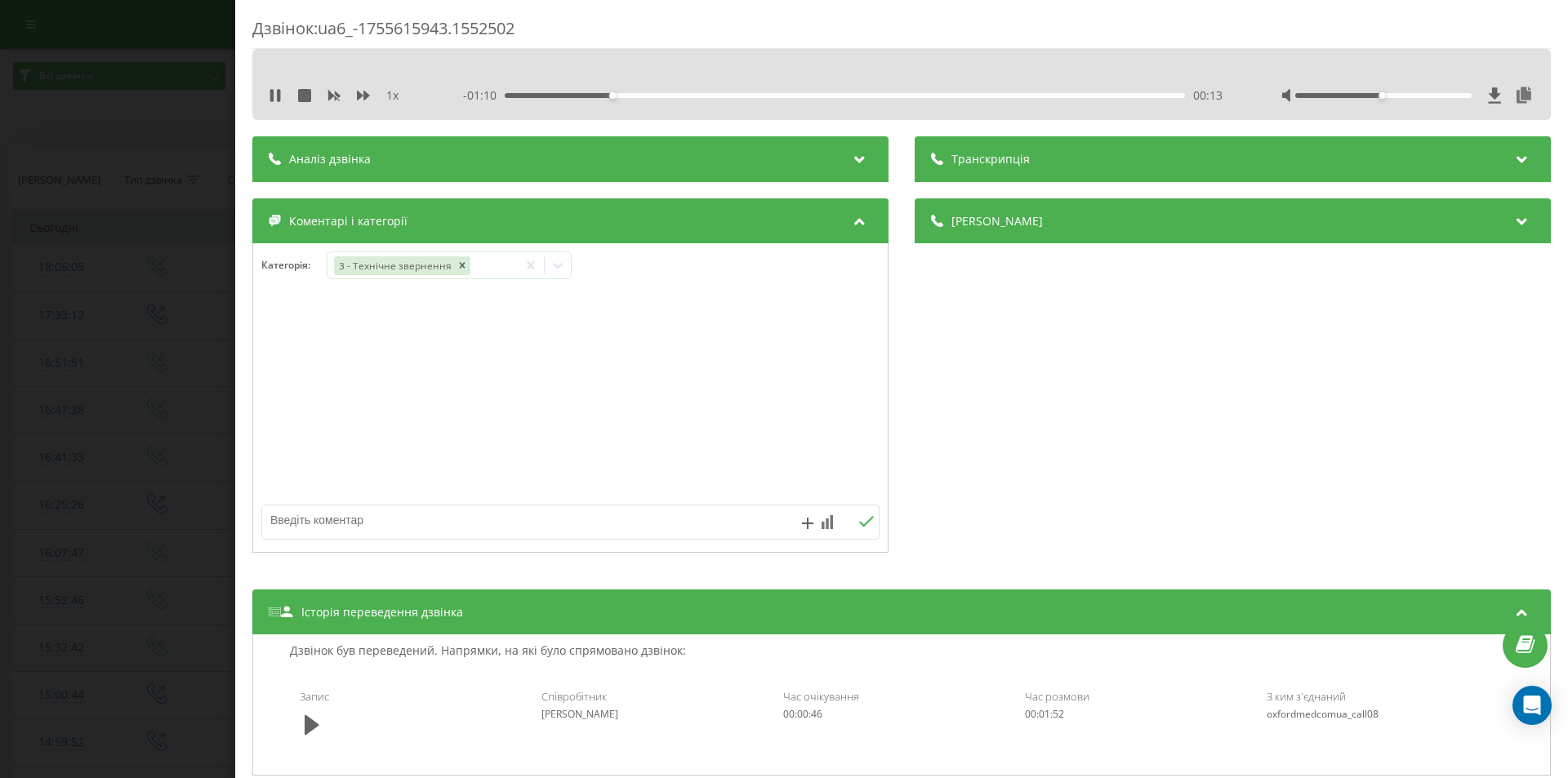
click at [117, 414] on div "Дзвінок : ua6_-1755615943.1552502 1 x - 01:10 00:13 00:13 Транскрипція Для AI-а…" at bounding box center [784, 389] width 1568 height 778
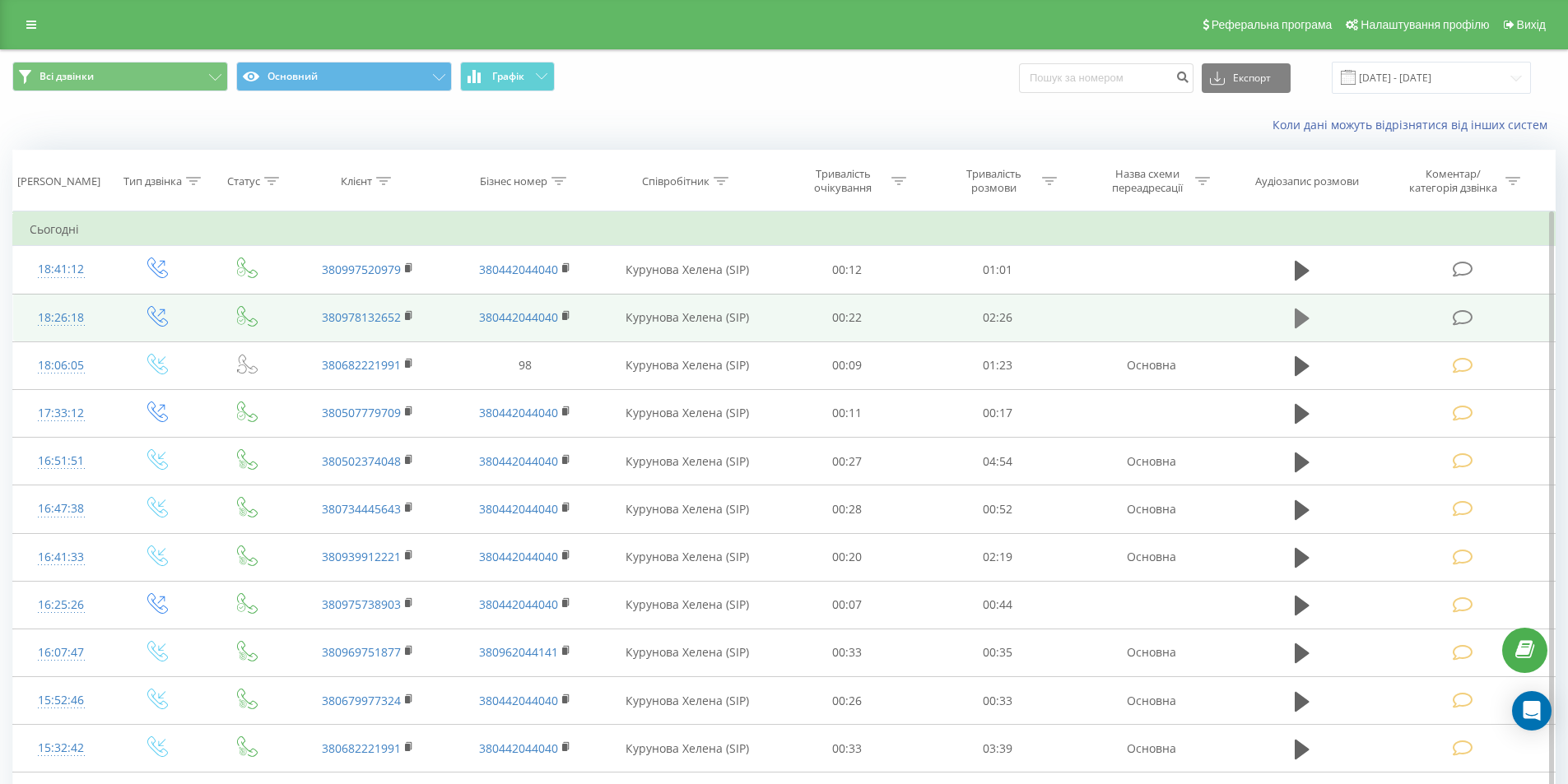
click at [1296, 318] on icon at bounding box center [1302, 318] width 15 height 20
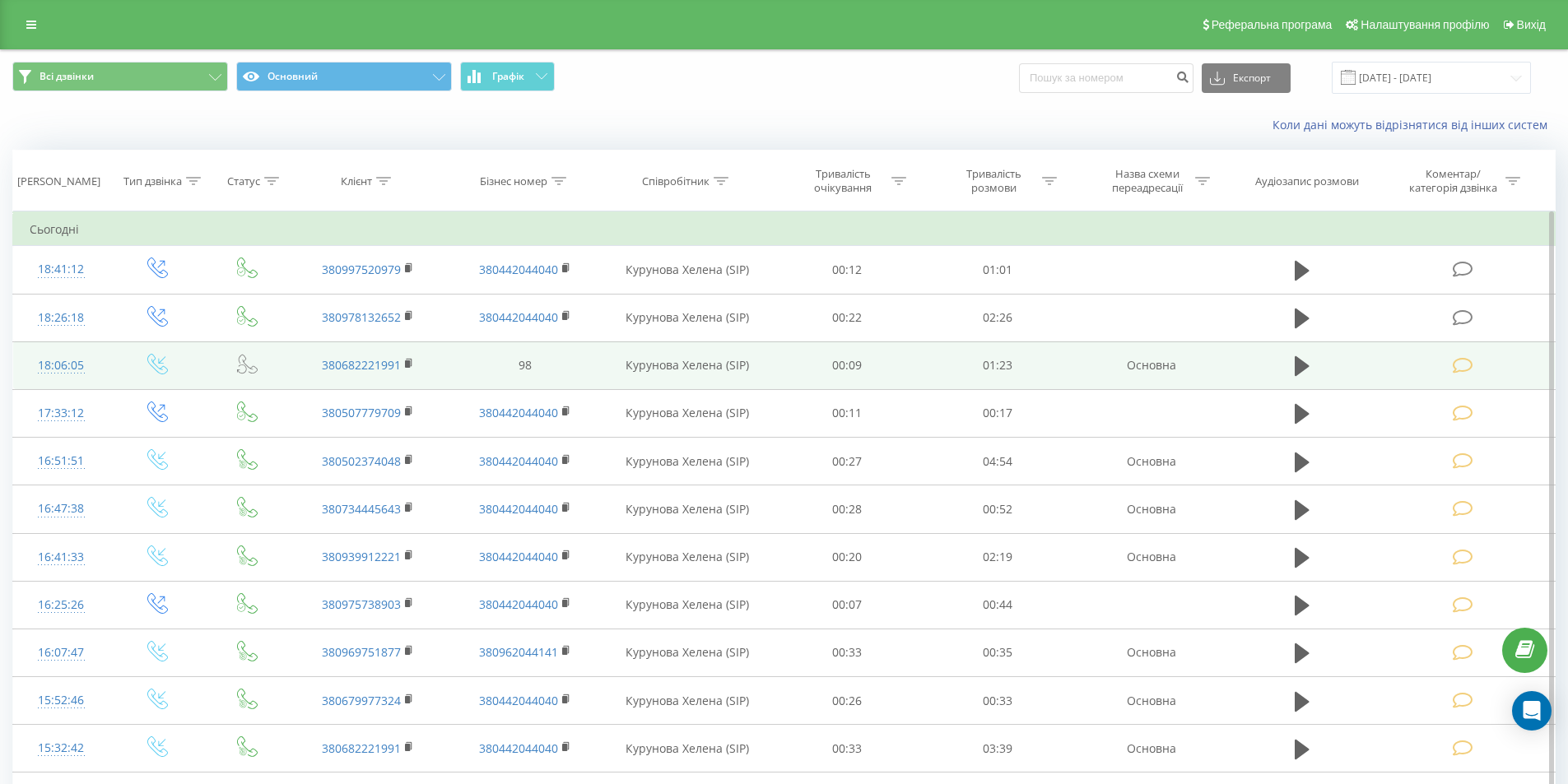
click at [1297, 318] on icon at bounding box center [1302, 318] width 15 height 20
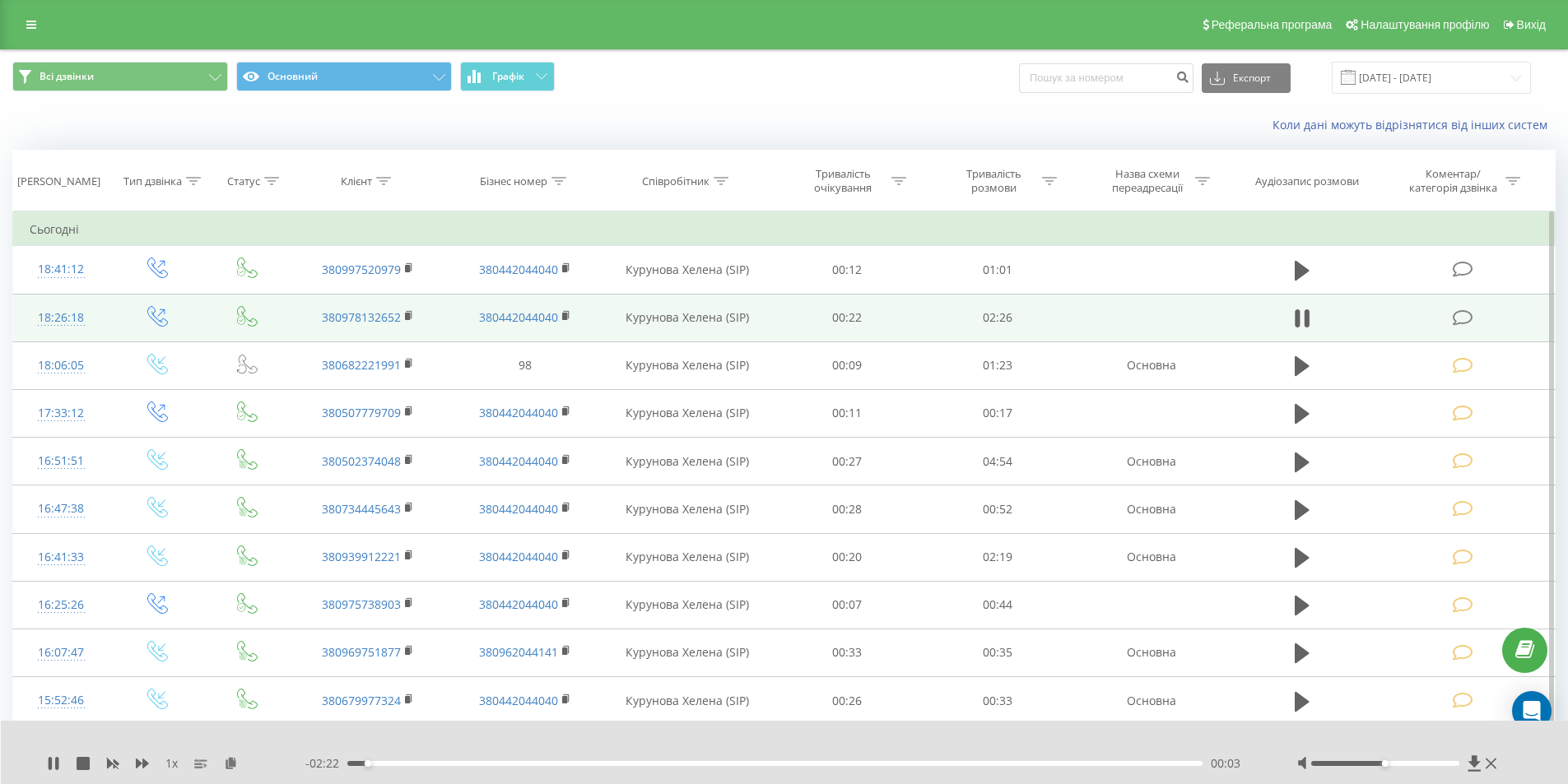
click at [1463, 313] on icon at bounding box center [1462, 318] width 21 height 17
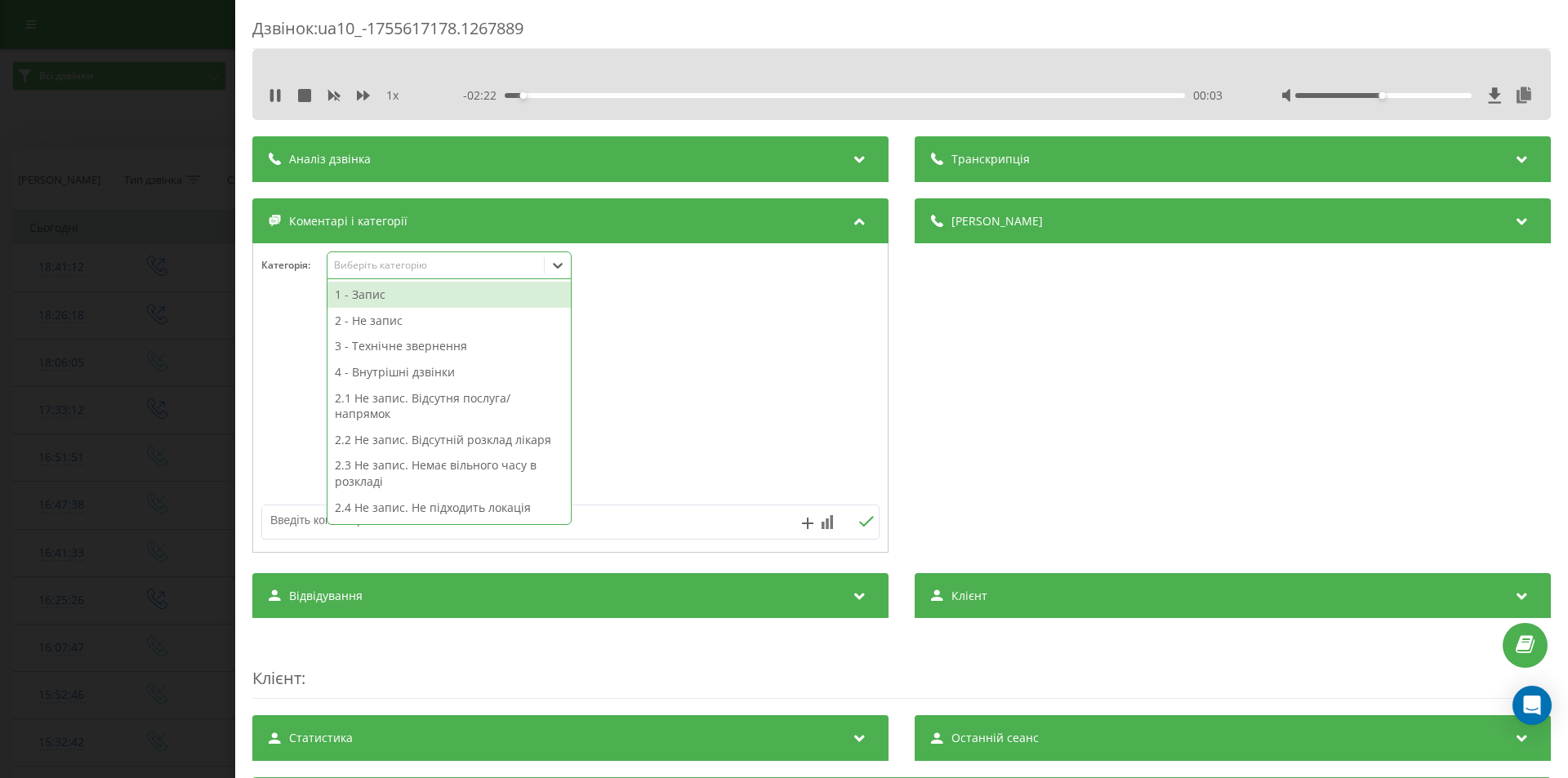
click at [473, 268] on div "Виберіть категорію" at bounding box center [436, 265] width 204 height 13
click at [465, 341] on div "3 - Технічне звернення" at bounding box center [449, 346] width 243 height 26
click at [971, 437] on div "Деталі дзвінка Загальне Дата дзвінка [DATE] 18:26:18 Тип дзвінка Вихідний Стату…" at bounding box center [1232, 378] width 636 height 359
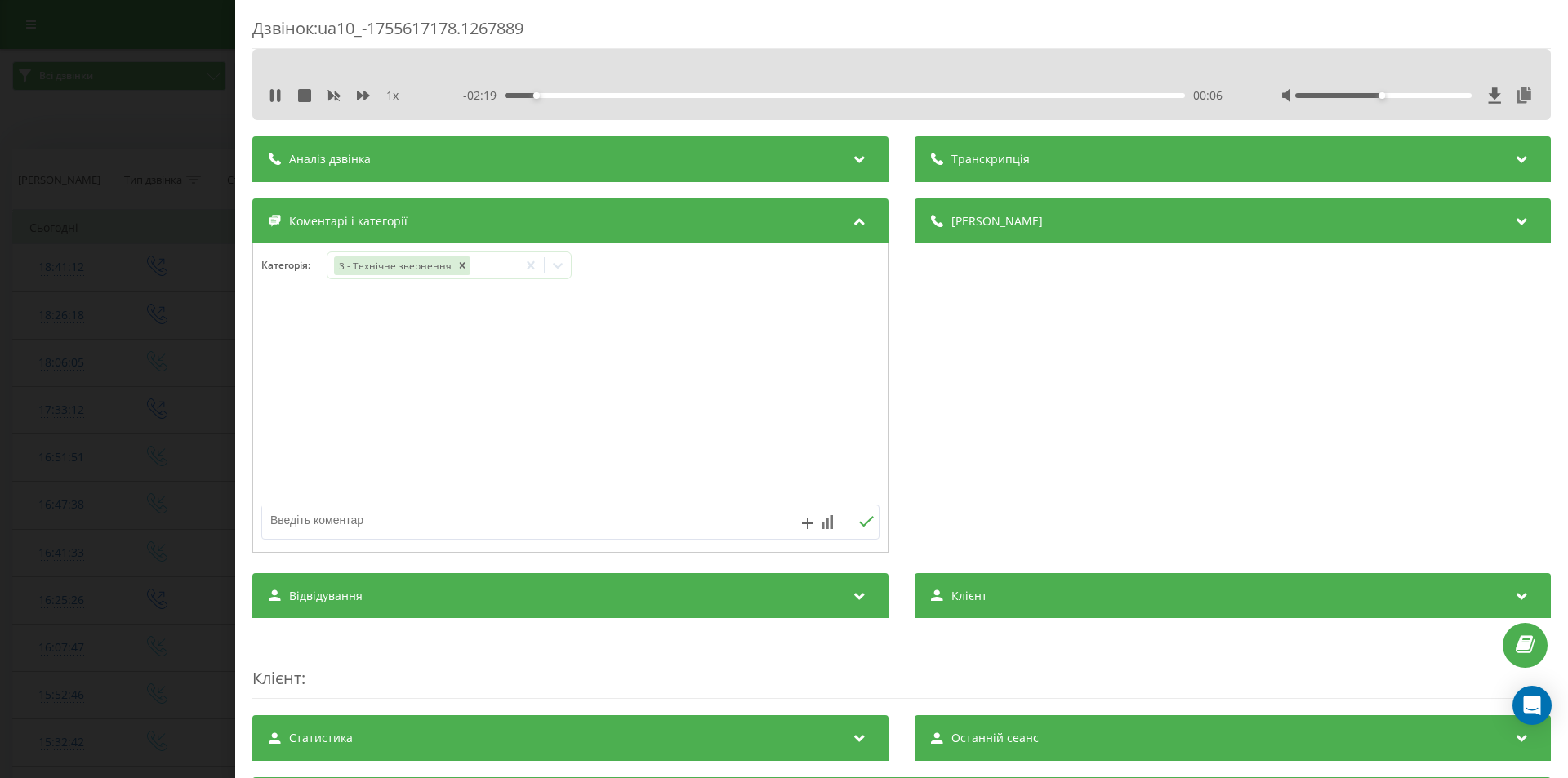
click at [625, 527] on textarea at bounding box center [508, 520] width 493 height 30
type textarea "уточнення по візиту"
click at [858, 523] on icon at bounding box center [865, 522] width 16 height 11
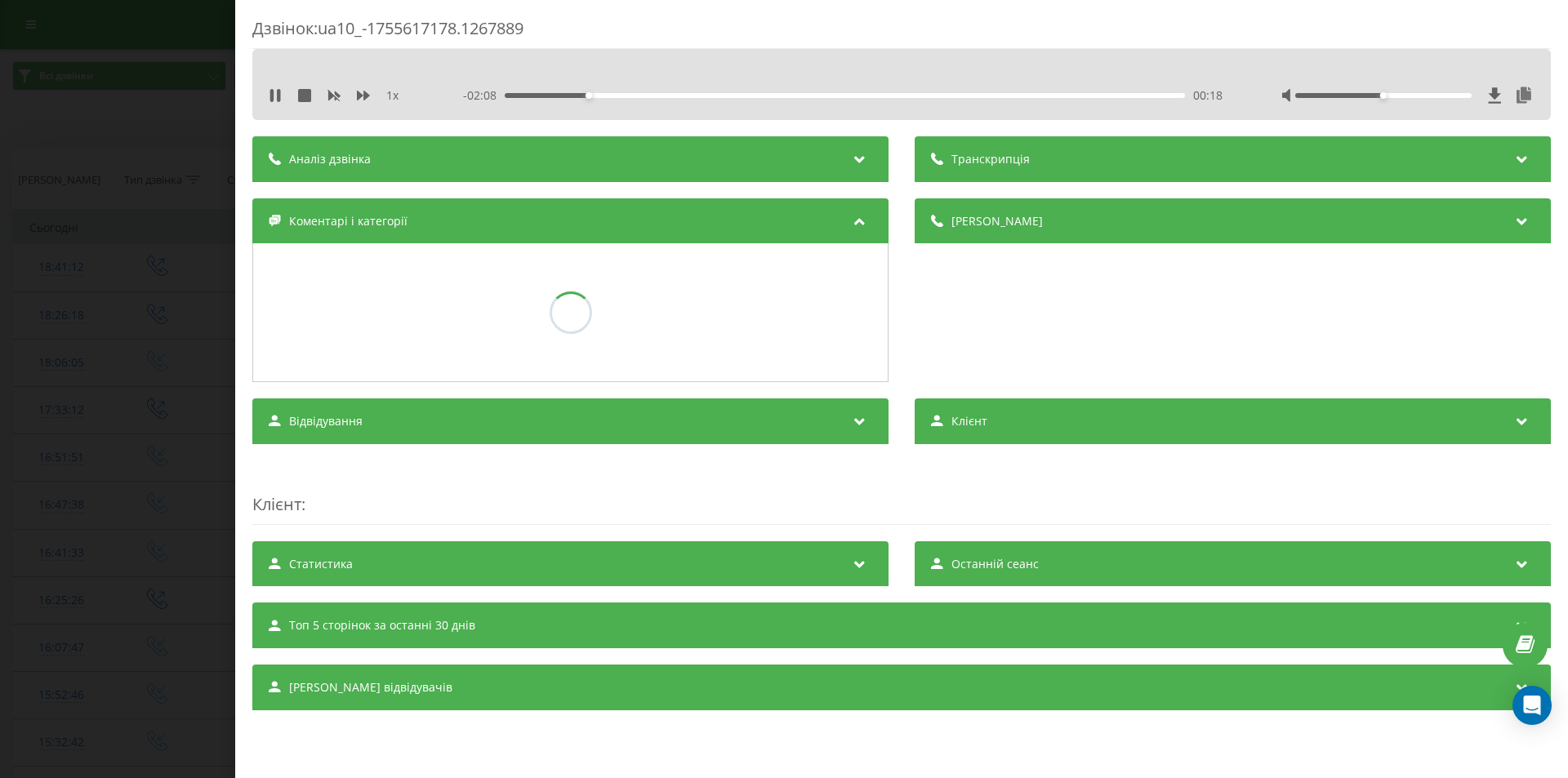
click at [150, 359] on div "Дзвінок : ua10_-1755617178.1267889 1 x - 02:08 00:18 00:18 Транскрипція Для AI-…" at bounding box center [784, 389] width 1568 height 778
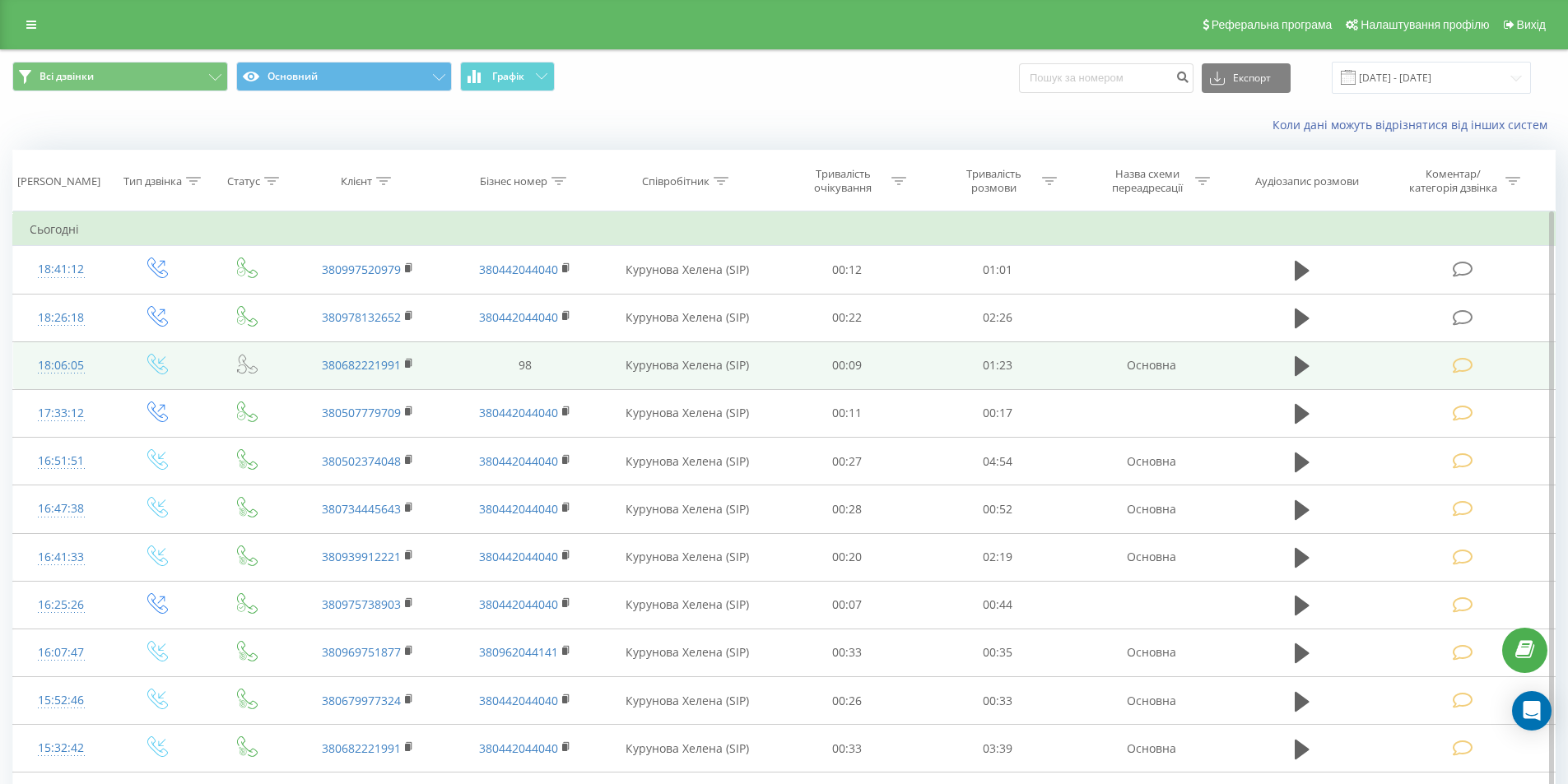
click at [1295, 270] on icon at bounding box center [1302, 270] width 15 height 20
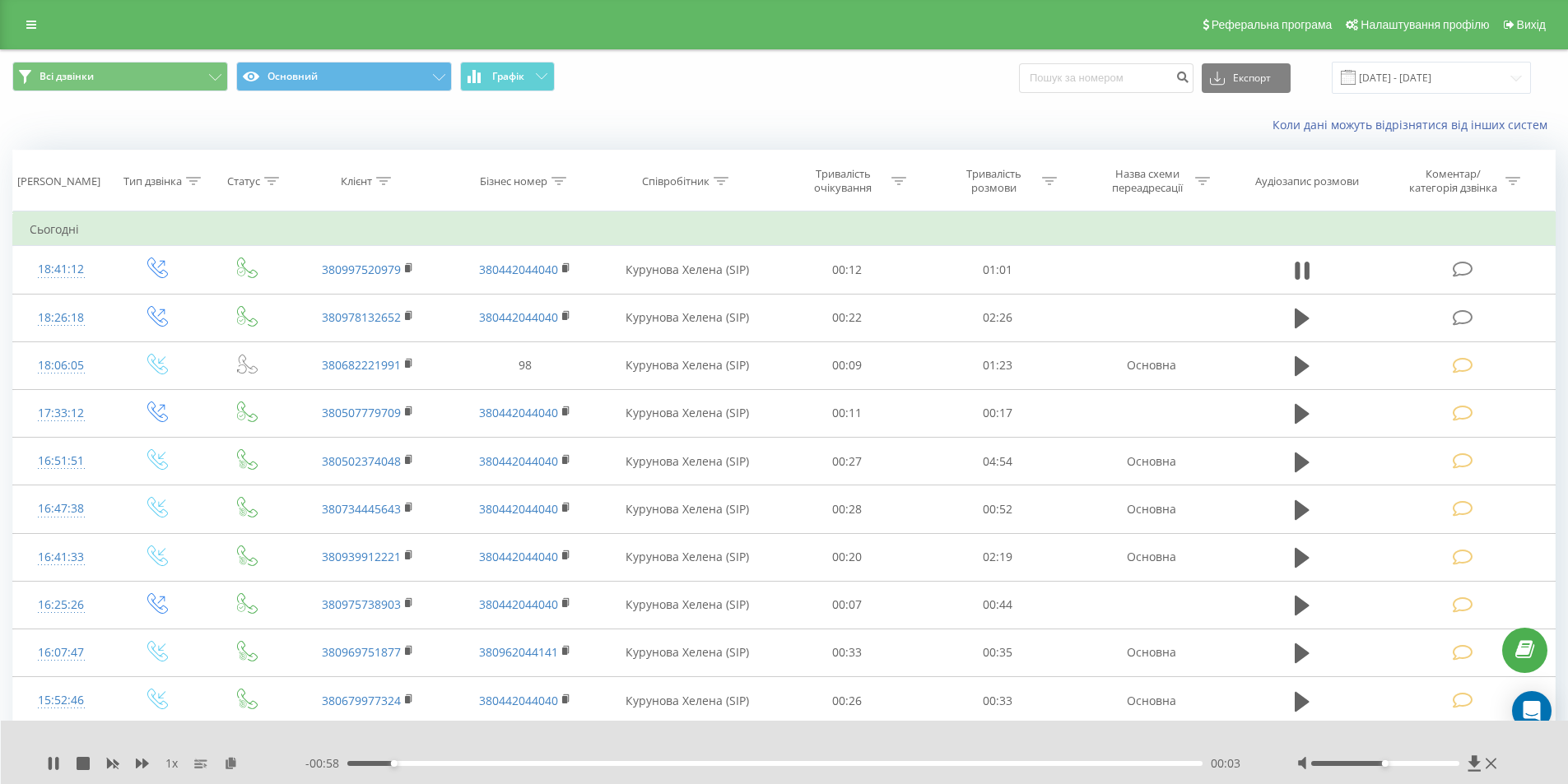
click at [1148, 763] on div "00:03" at bounding box center [775, 763] width 856 height 5
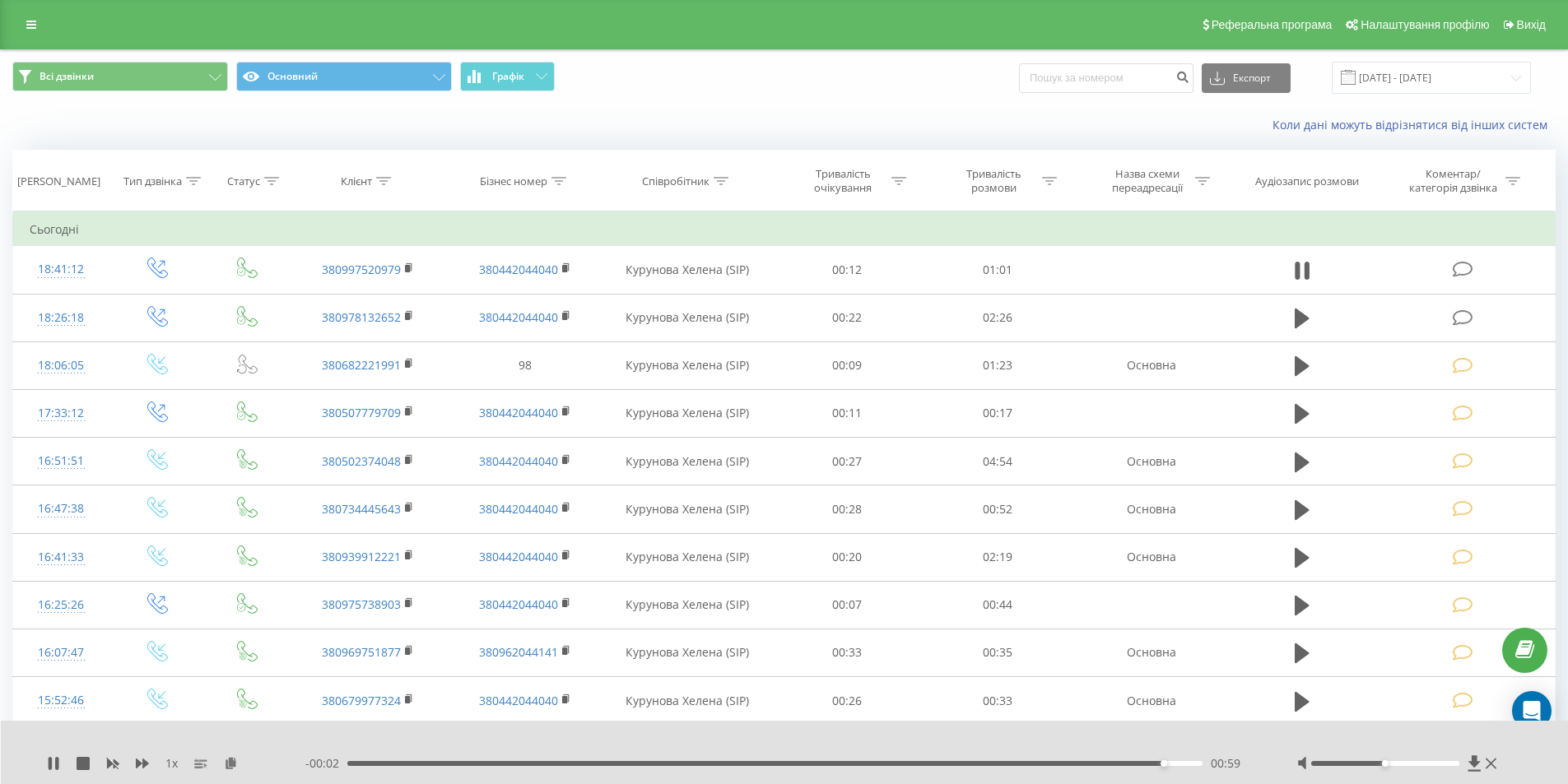
click at [1107, 759] on div "- 00:02 00:59 00:59" at bounding box center [780, 763] width 951 height 17
click at [1107, 762] on div "00:59" at bounding box center [775, 763] width 856 height 5
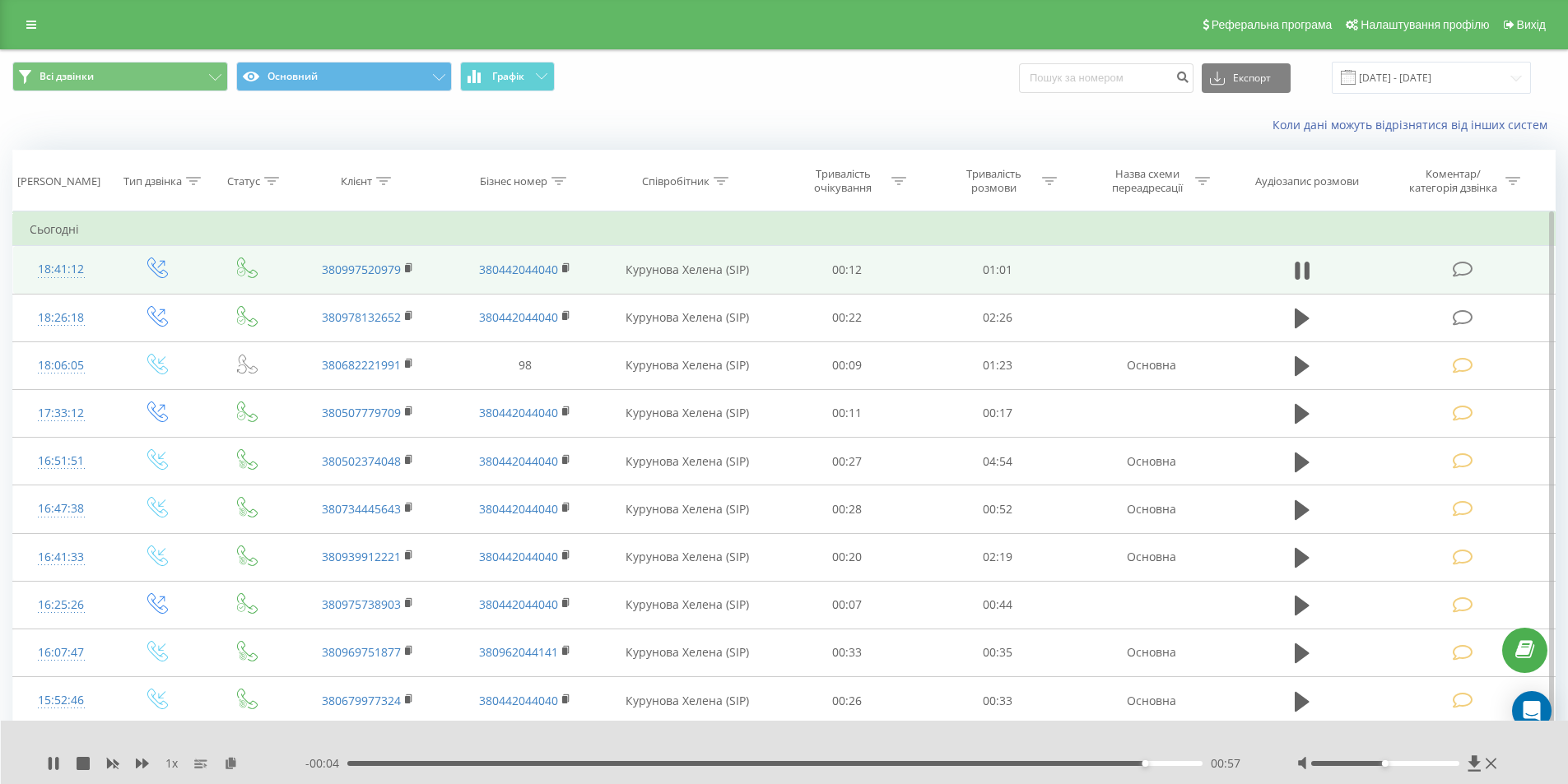
click at [1461, 268] on icon at bounding box center [1462, 269] width 21 height 17
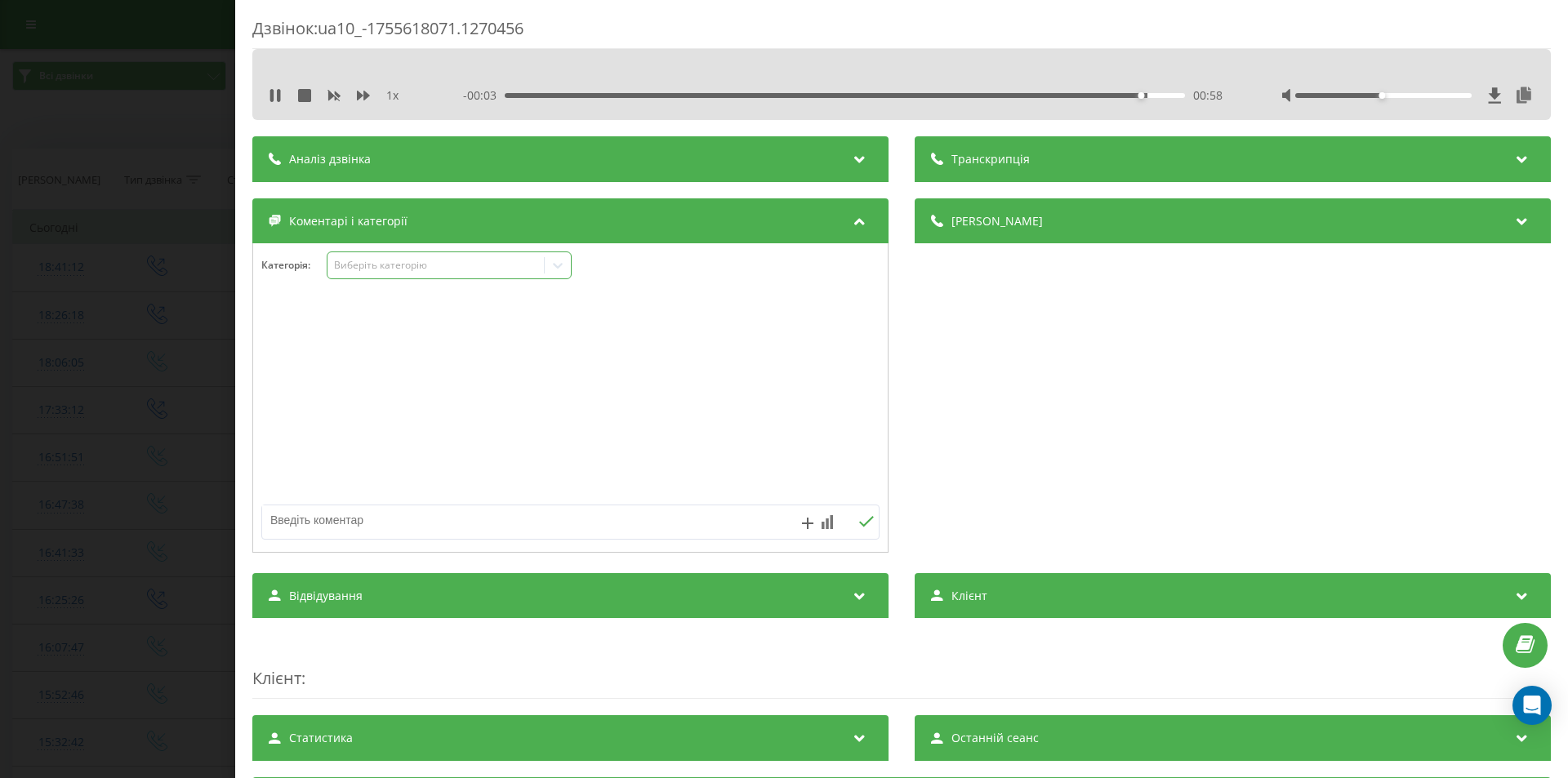
click at [360, 264] on div "Виберіть категорію" at bounding box center [436, 265] width 204 height 13
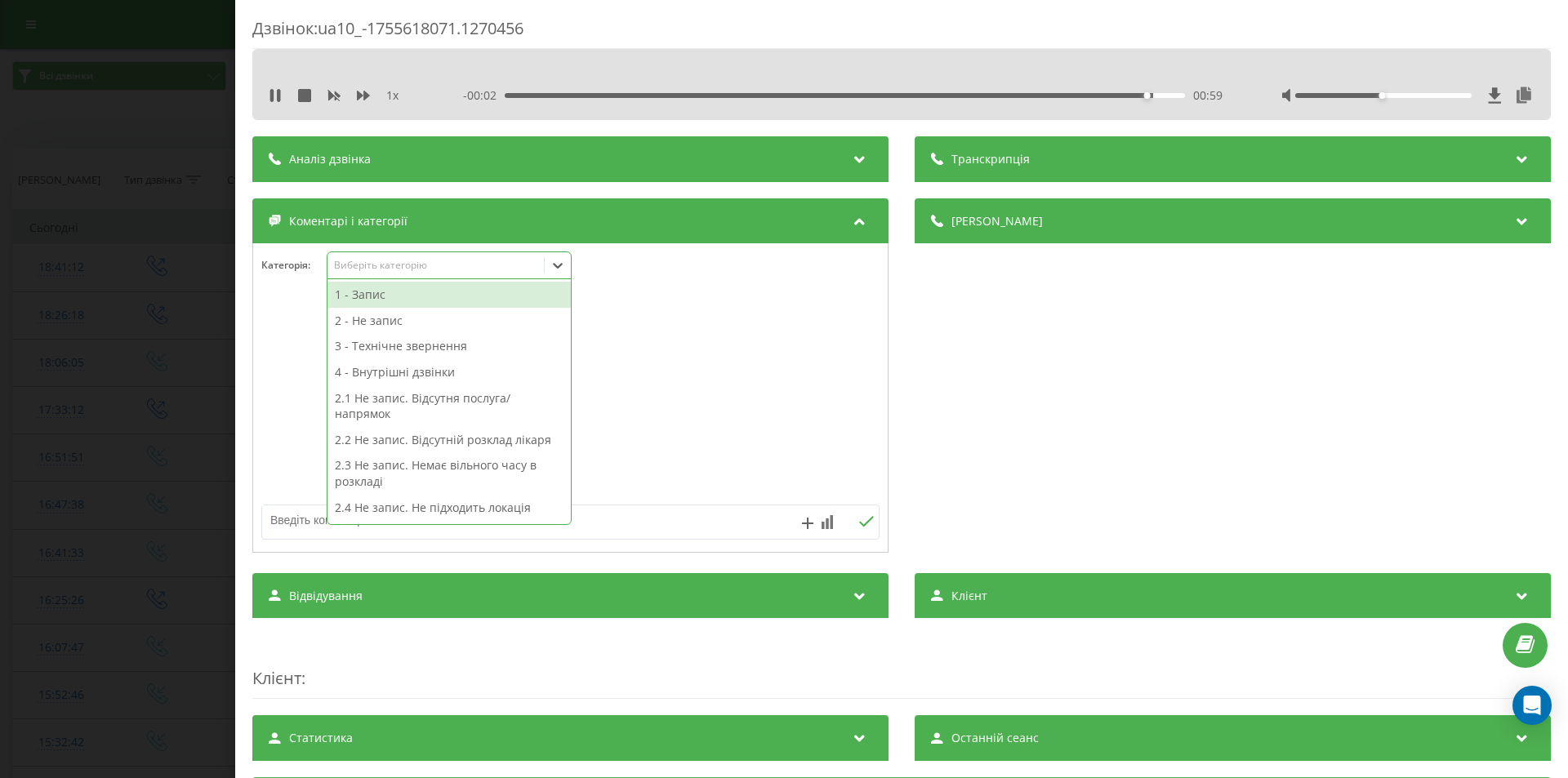
drag, startPoint x: 375, startPoint y: 292, endPoint x: 630, endPoint y: 342, distance: 259.9
click at [380, 292] on div "1 - Запис" at bounding box center [449, 295] width 243 height 26
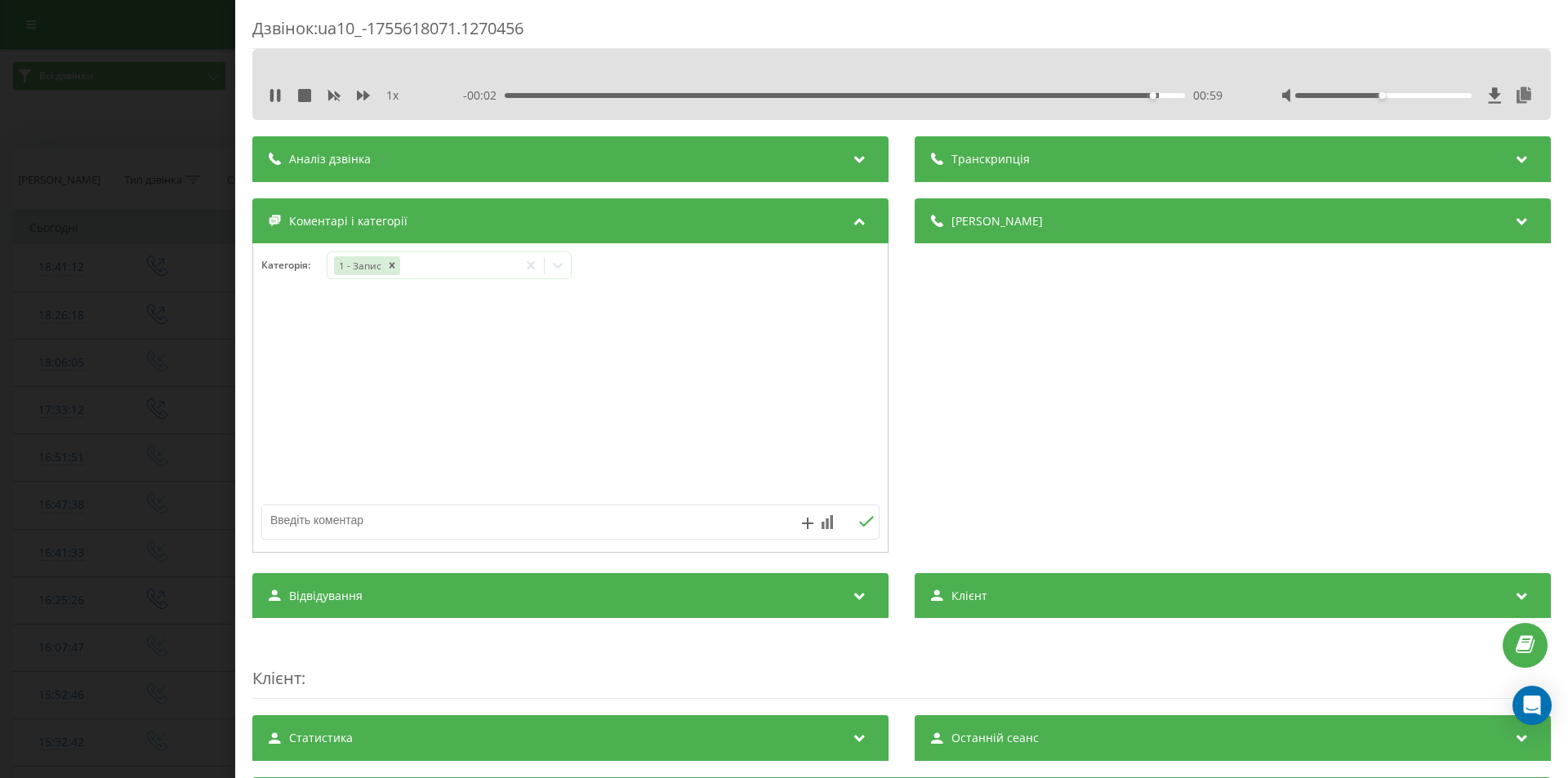
drag, startPoint x: 1203, startPoint y: 400, endPoint x: 876, endPoint y: 448, distance: 330.5
click at [1200, 401] on div "Деталі дзвінка Загальне Дата дзвінка [DATE] 18:41:12 Тип дзвінка Вихідний Стату…" at bounding box center [1232, 378] width 636 height 359
click at [80, 354] on div "Дзвінок : ua10_-1755618071.1270456 1 x - 00:01 01:00 01:00 Транскрипція Для AI-…" at bounding box center [784, 389] width 1568 height 778
